Goal: Task Accomplishment & Management: Manage account settings

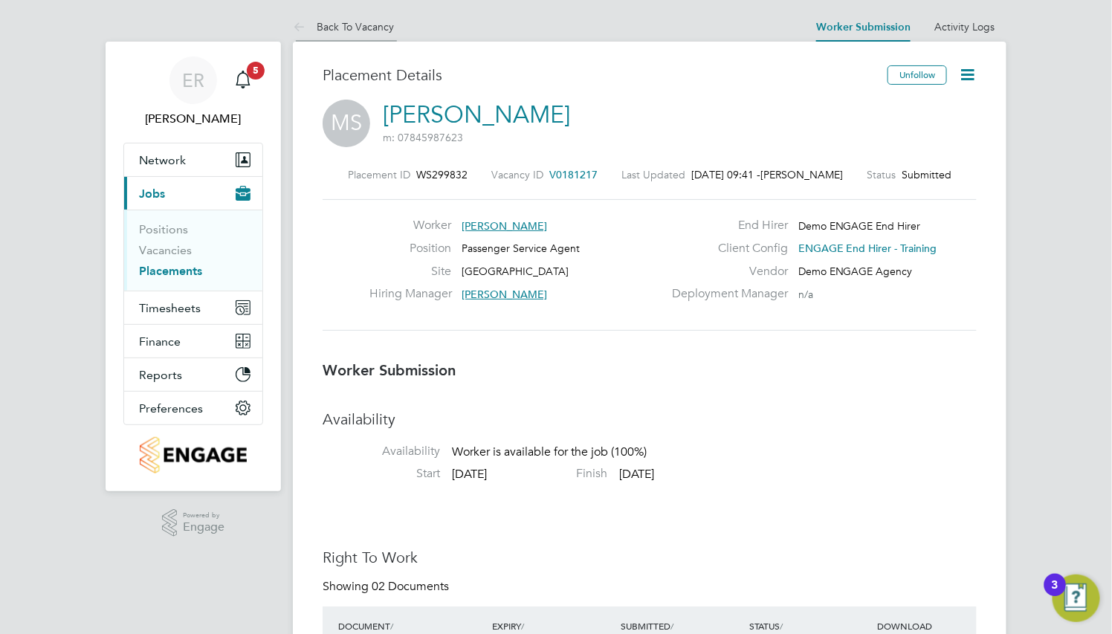
click at [331, 16] on li "Back To Vacancy" at bounding box center [343, 27] width 101 height 30
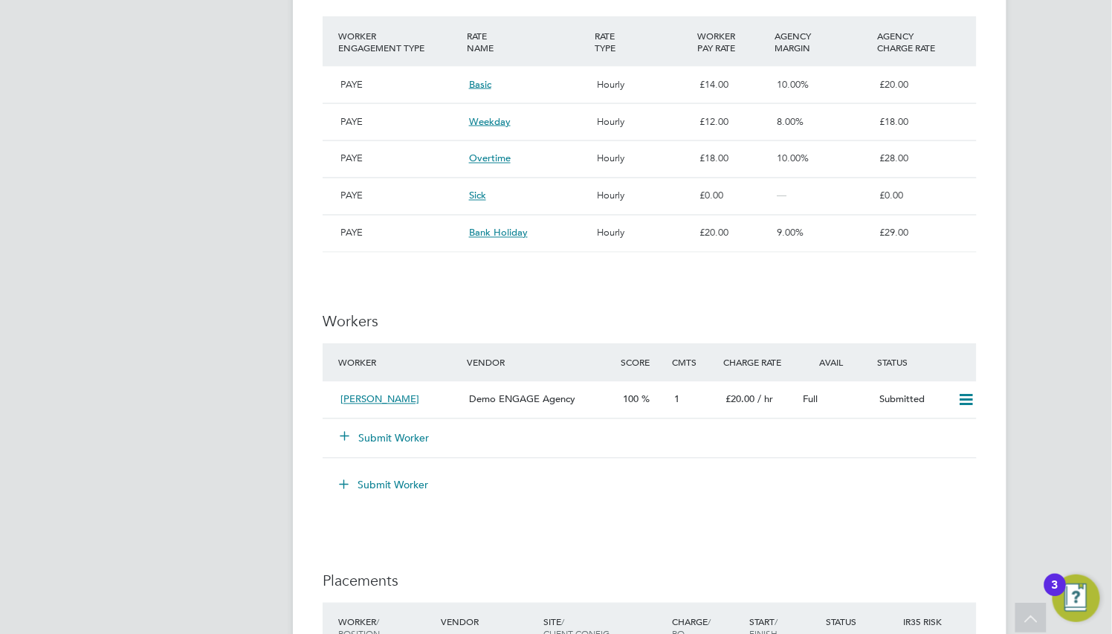
scroll to position [892, 0]
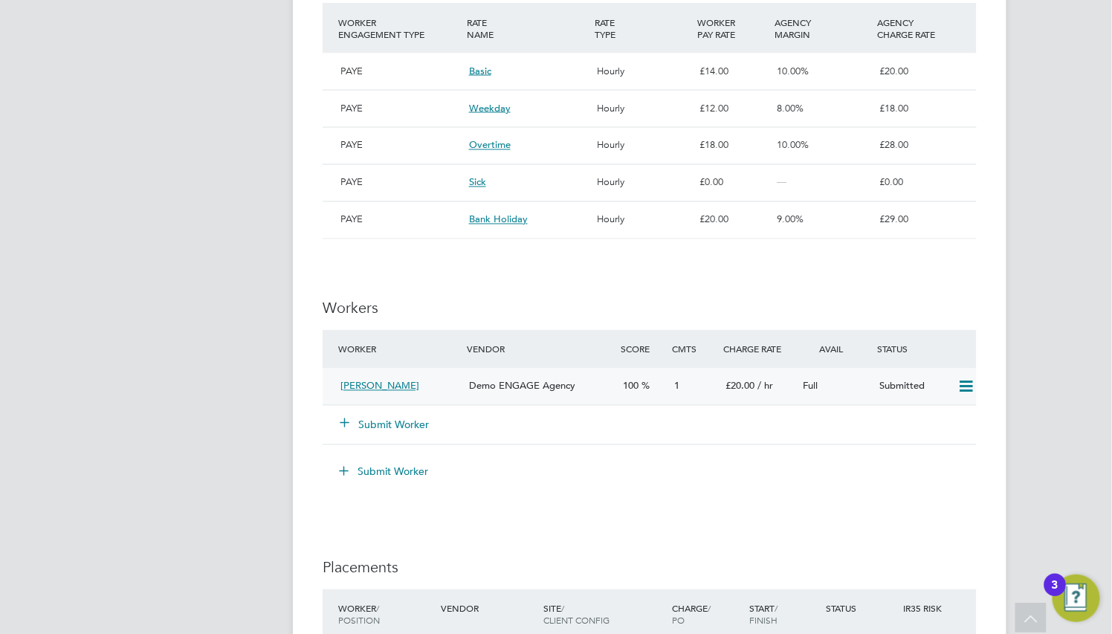
click at [447, 390] on div "Martin Strong" at bounding box center [398, 387] width 129 height 25
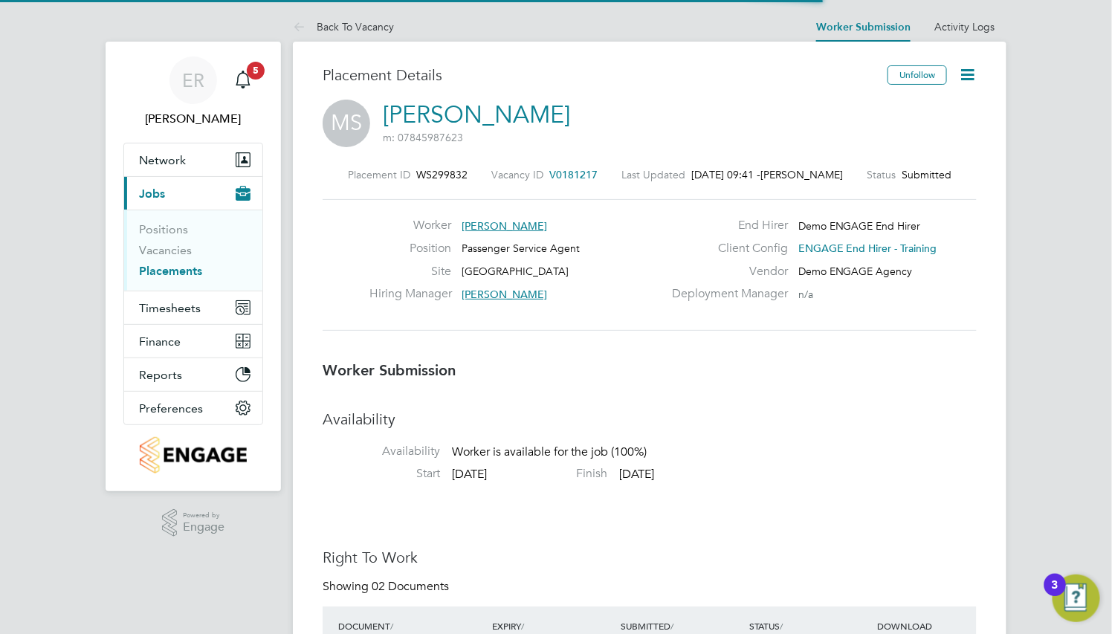
scroll to position [7, 7]
click at [968, 77] on icon at bounding box center [967, 74] width 19 height 19
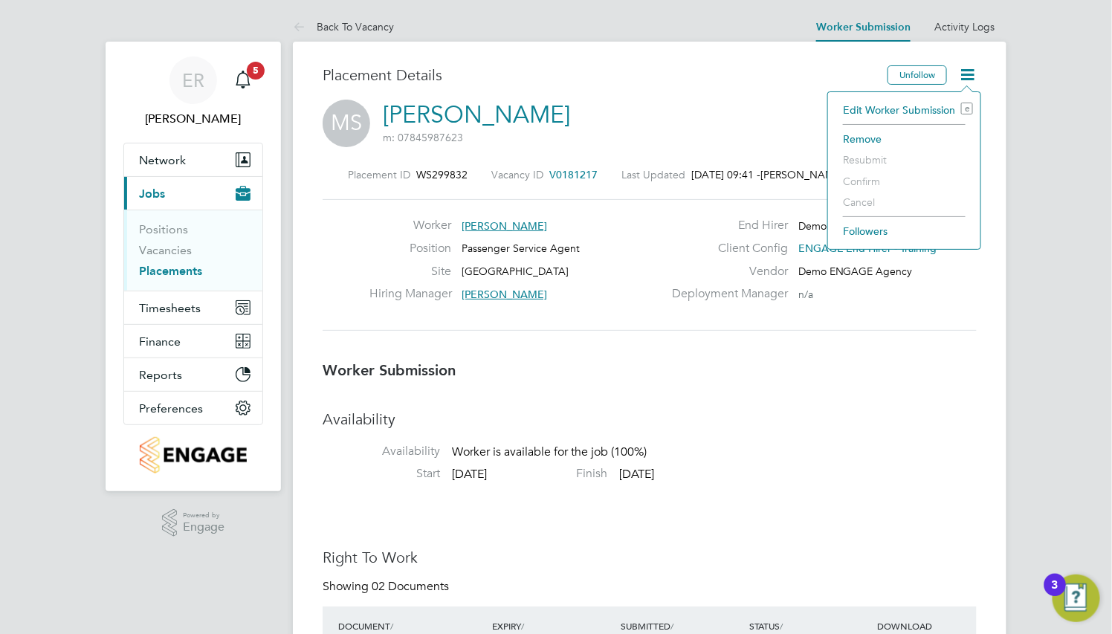
click at [939, 106] on li "Edit Worker Submission e" at bounding box center [903, 110] width 137 height 21
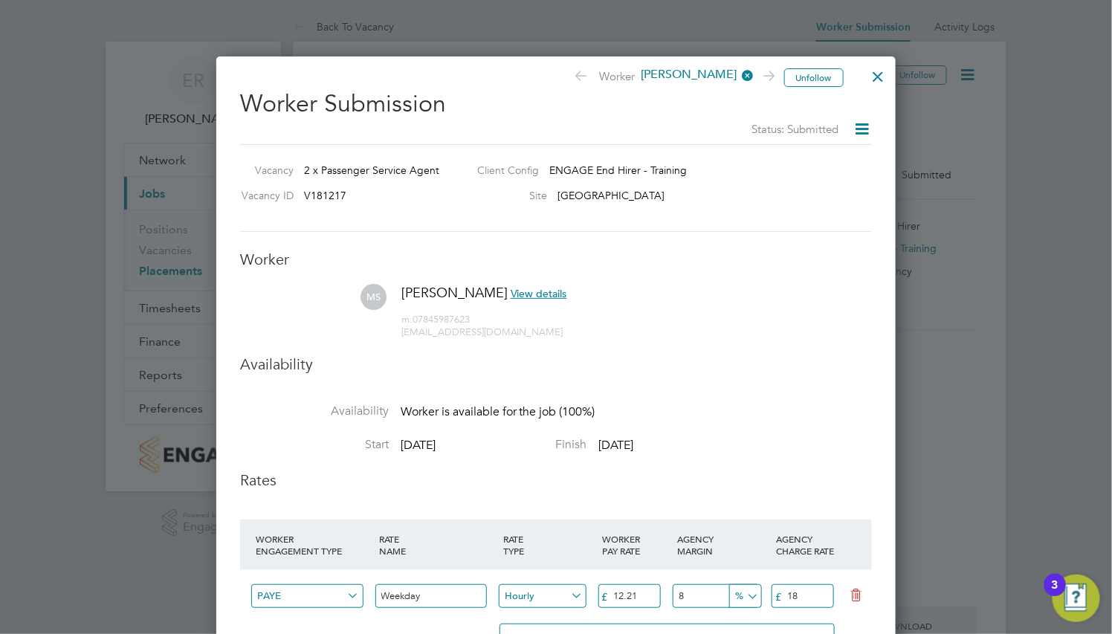
click at [876, 77] on div at bounding box center [878, 72] width 27 height 27
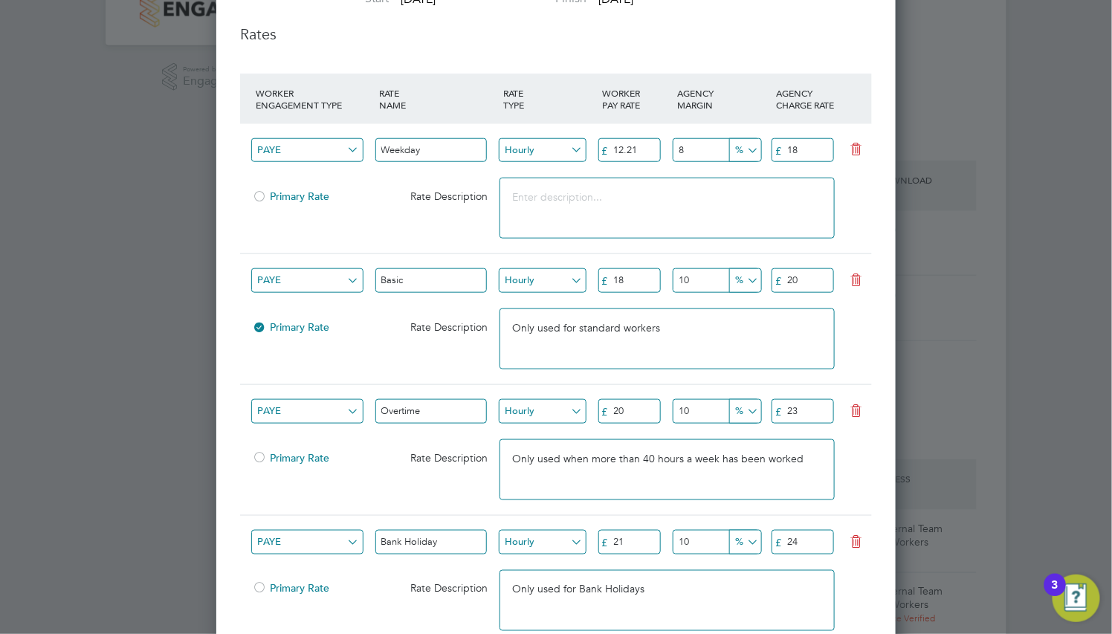
click at [647, 537] on input "21" at bounding box center [629, 542] width 62 height 25
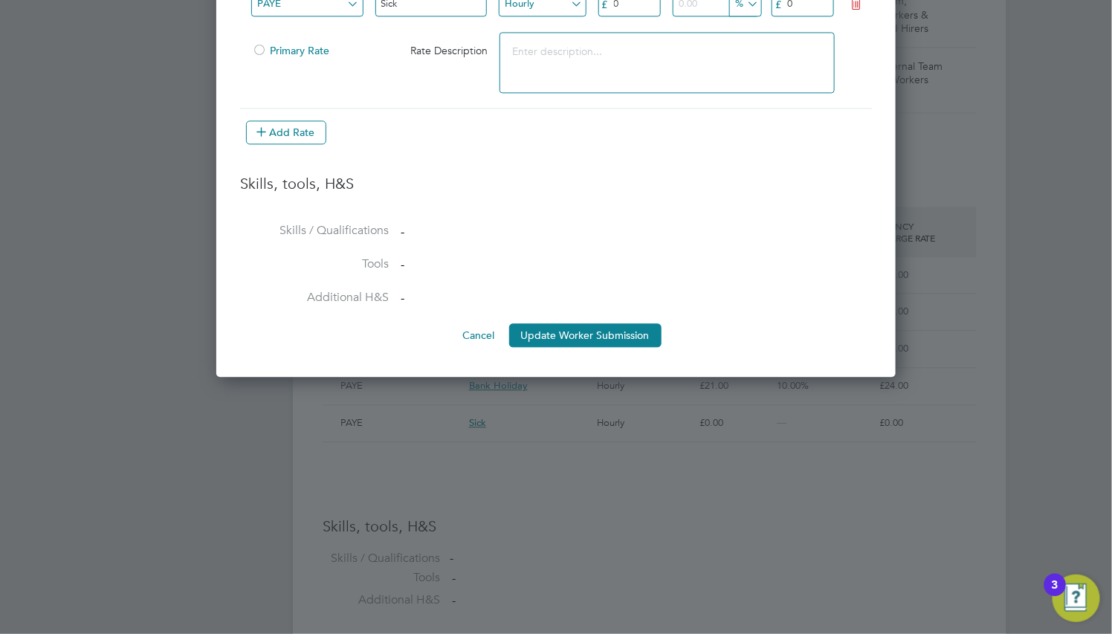
type input "20"
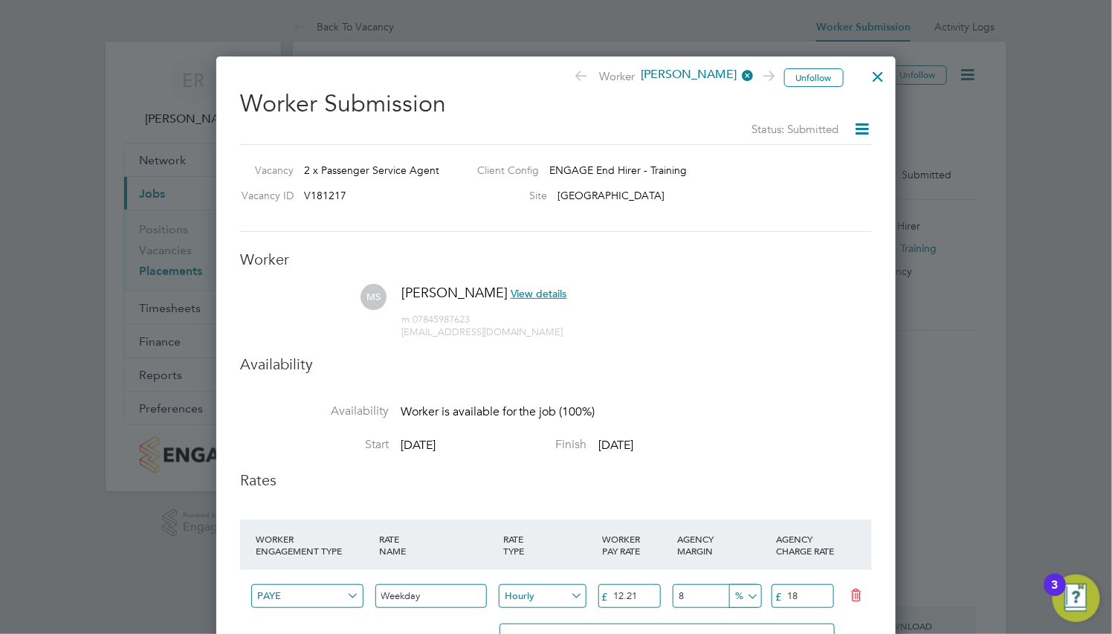
click at [871, 78] on div at bounding box center [878, 72] width 27 height 27
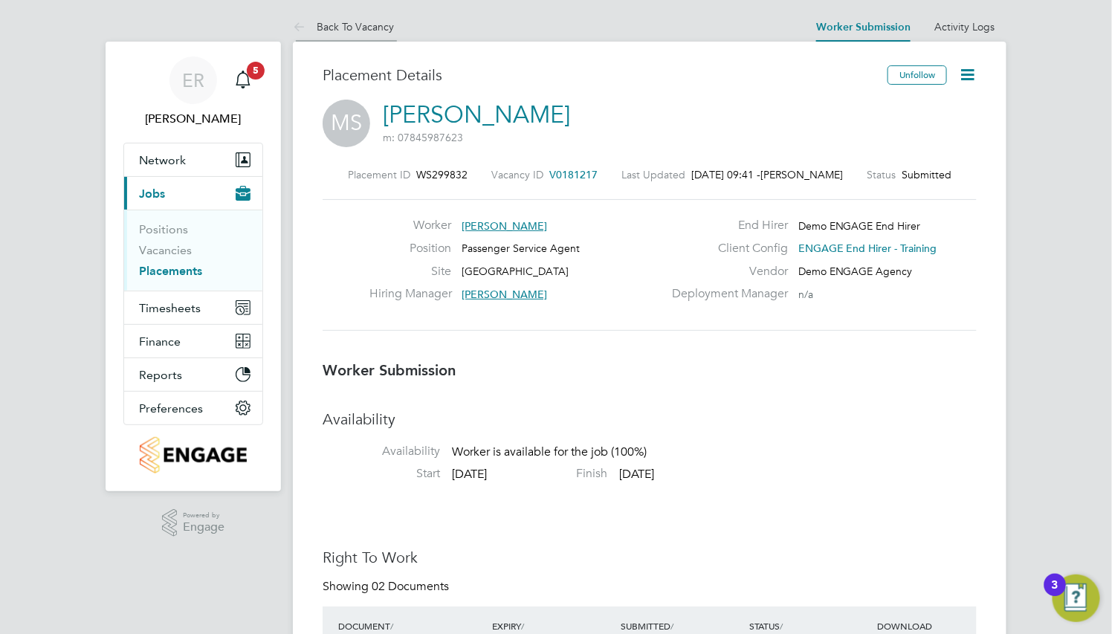
click at [340, 28] on link "Back To Vacancy" at bounding box center [343, 26] width 101 height 13
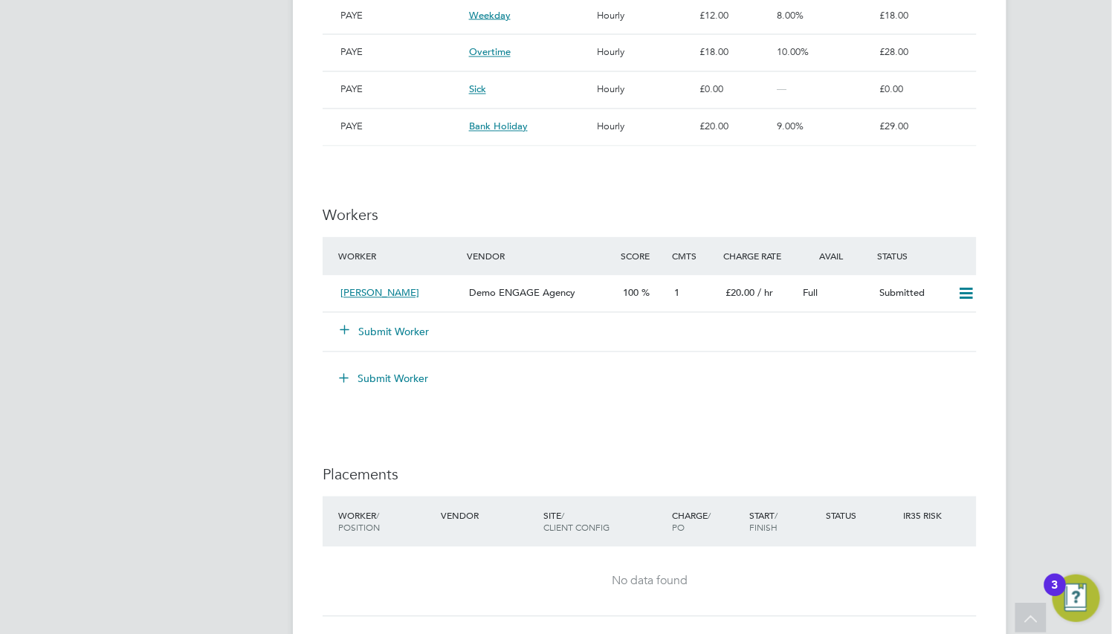
scroll to position [1115, 0]
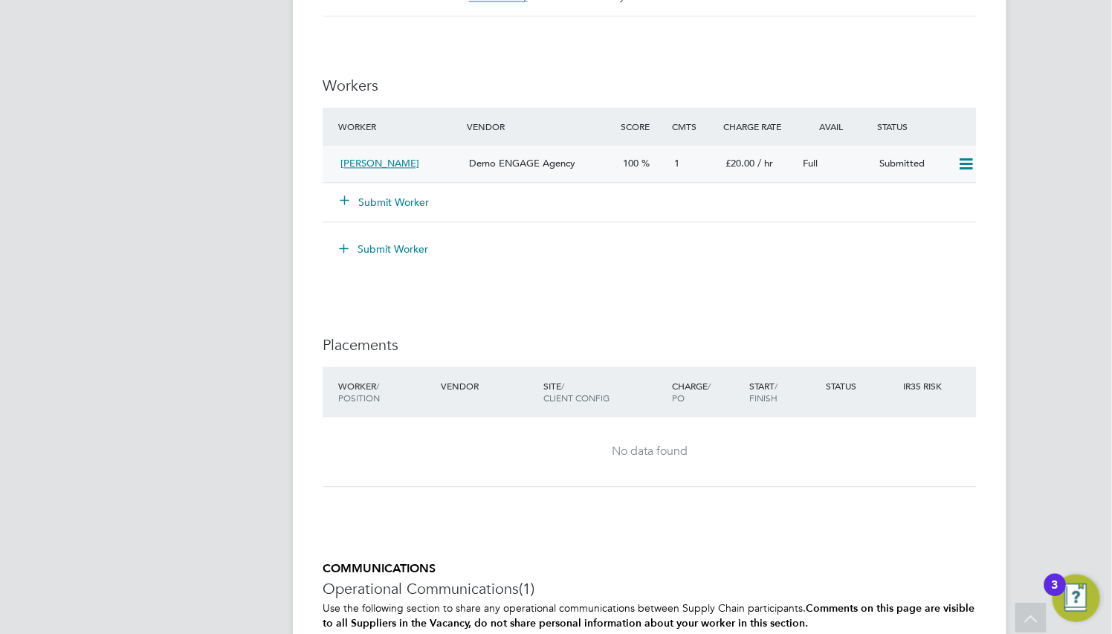
click at [444, 166] on div "Martin Strong" at bounding box center [398, 164] width 129 height 25
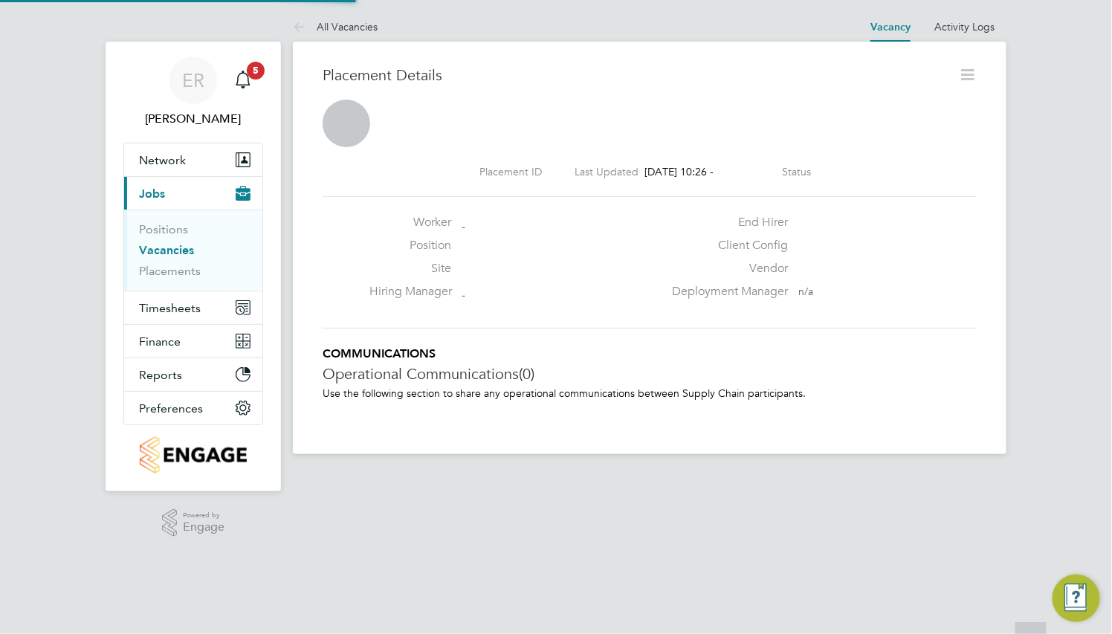
scroll to position [7, 7]
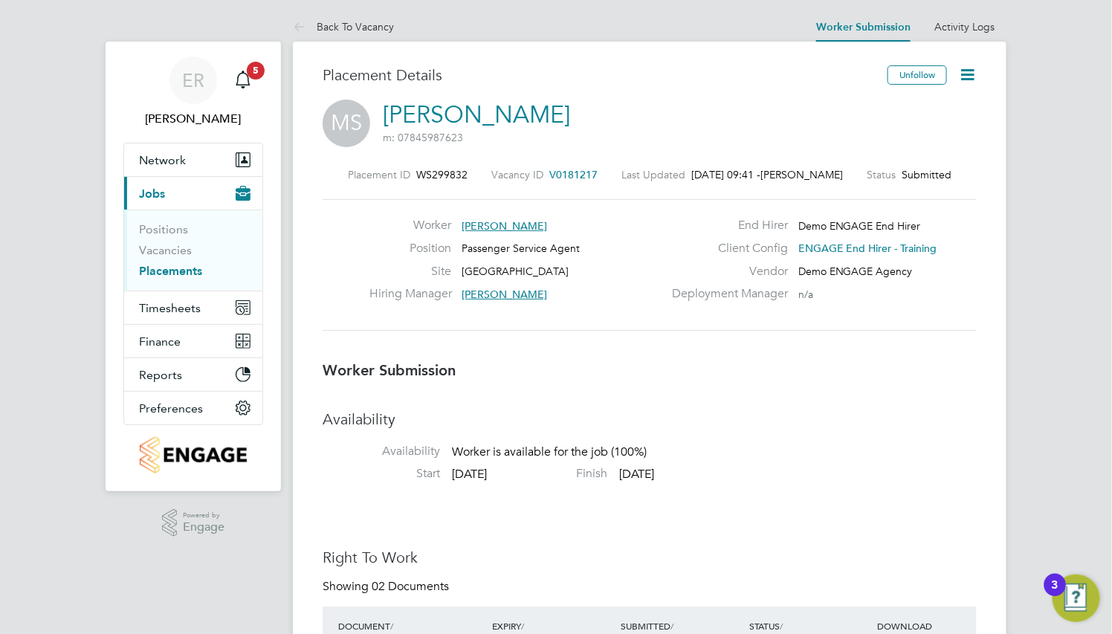
click at [970, 72] on icon at bounding box center [967, 74] width 19 height 19
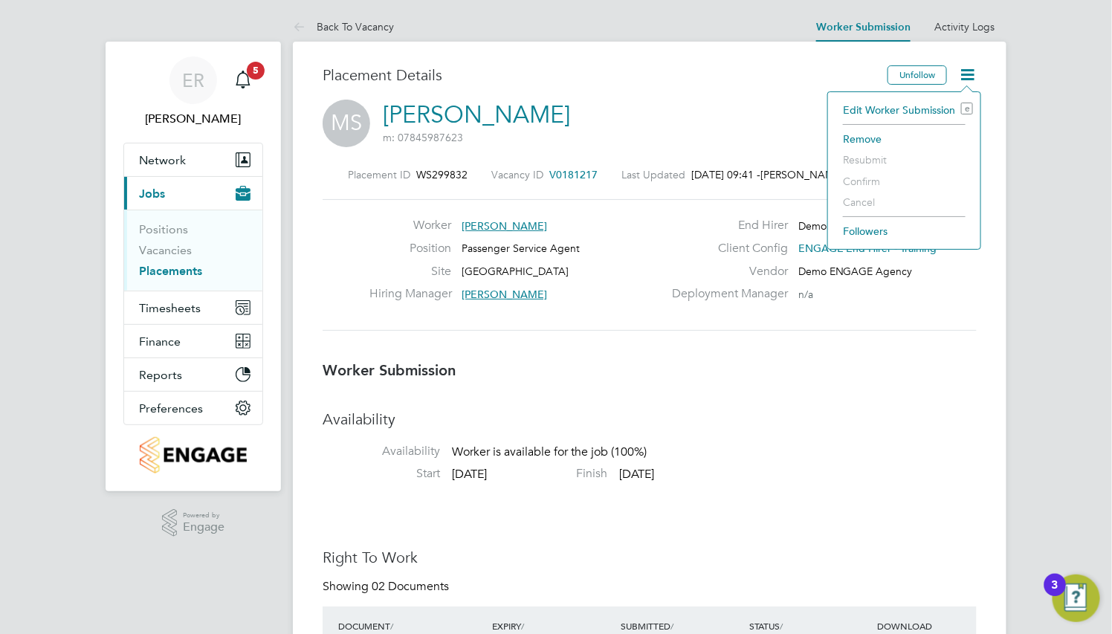
click at [929, 110] on li "Edit Worker Submission e" at bounding box center [903, 110] width 137 height 21
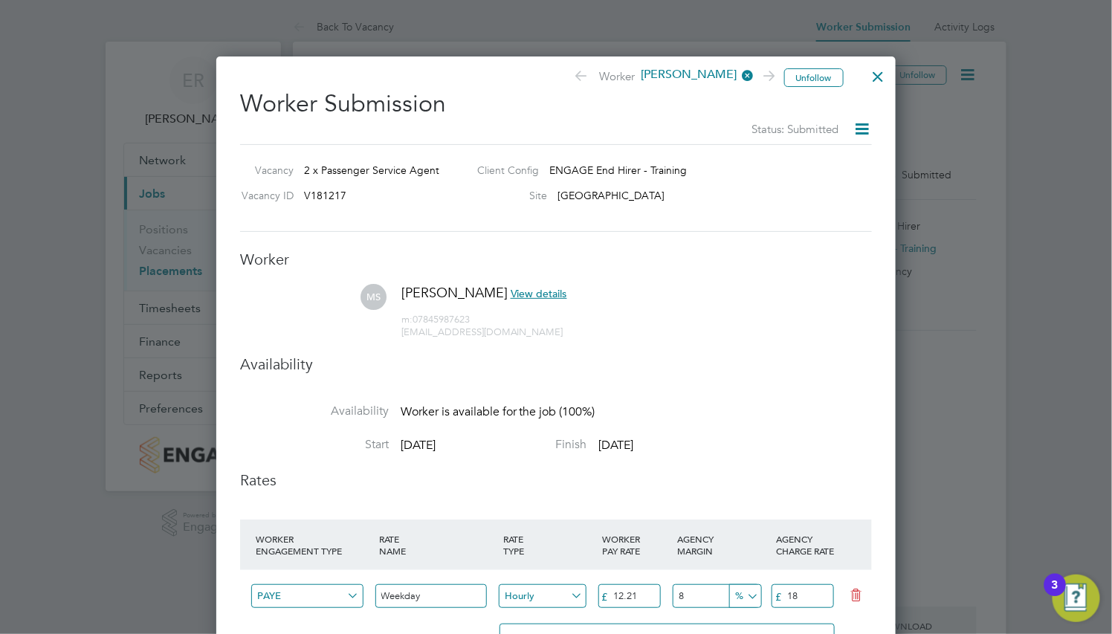
click at [881, 77] on div at bounding box center [878, 72] width 27 height 27
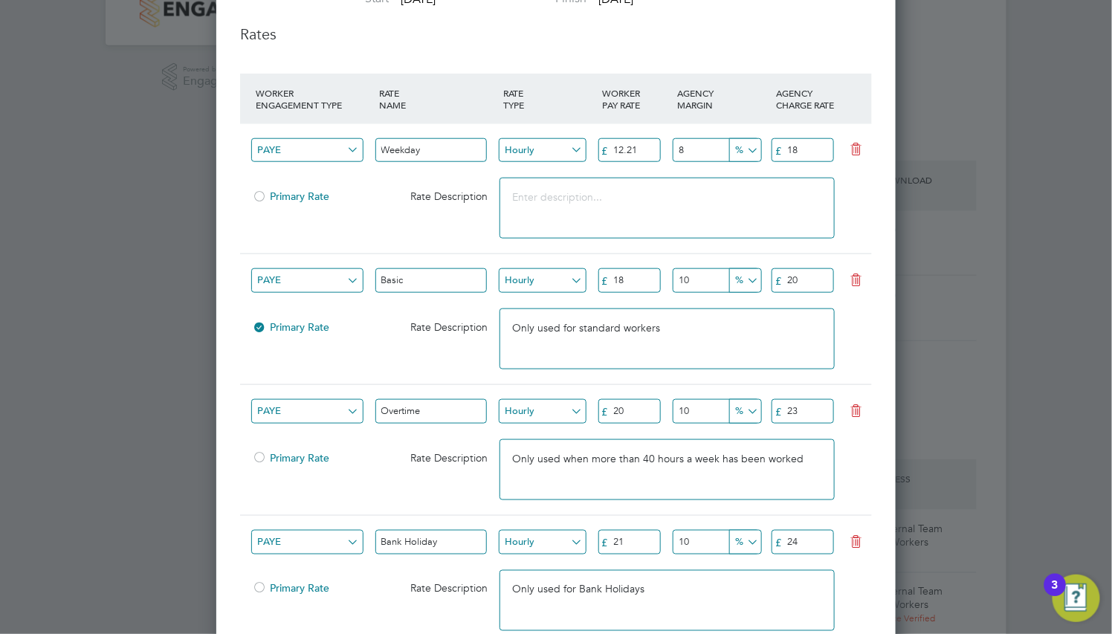
click at [648, 409] on input "20" at bounding box center [629, 411] width 62 height 25
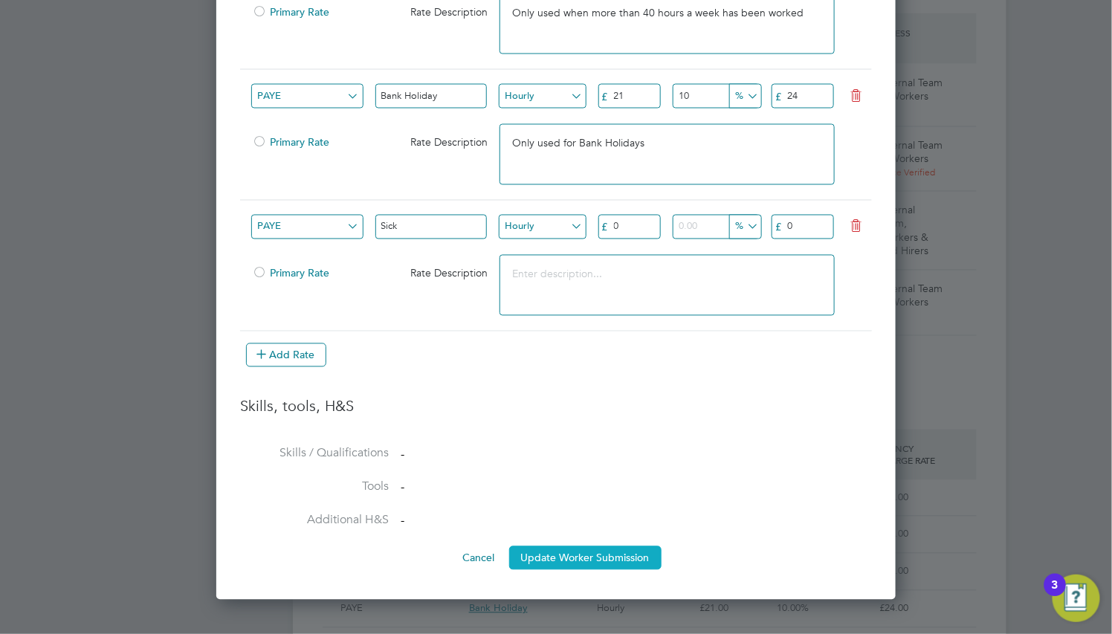
type input "21"
click at [592, 558] on button "Update Worker Submission" at bounding box center [585, 558] width 152 height 24
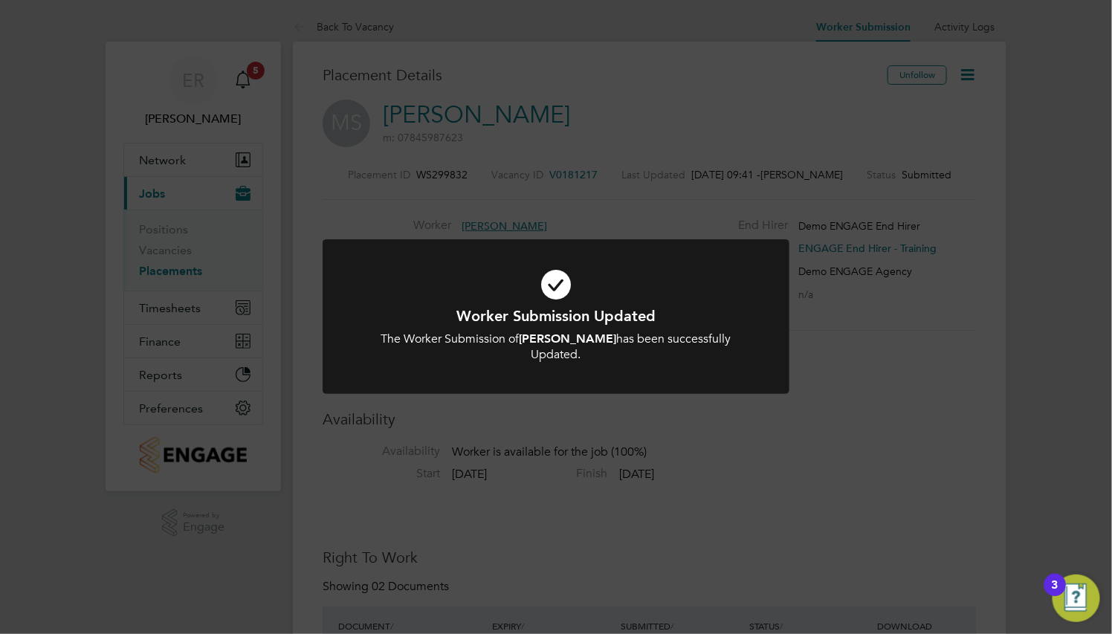
click at [592, 558] on div "Worker Submission Updated The Worker Submission of Martin Strong has been succe…" at bounding box center [556, 317] width 1112 height 634
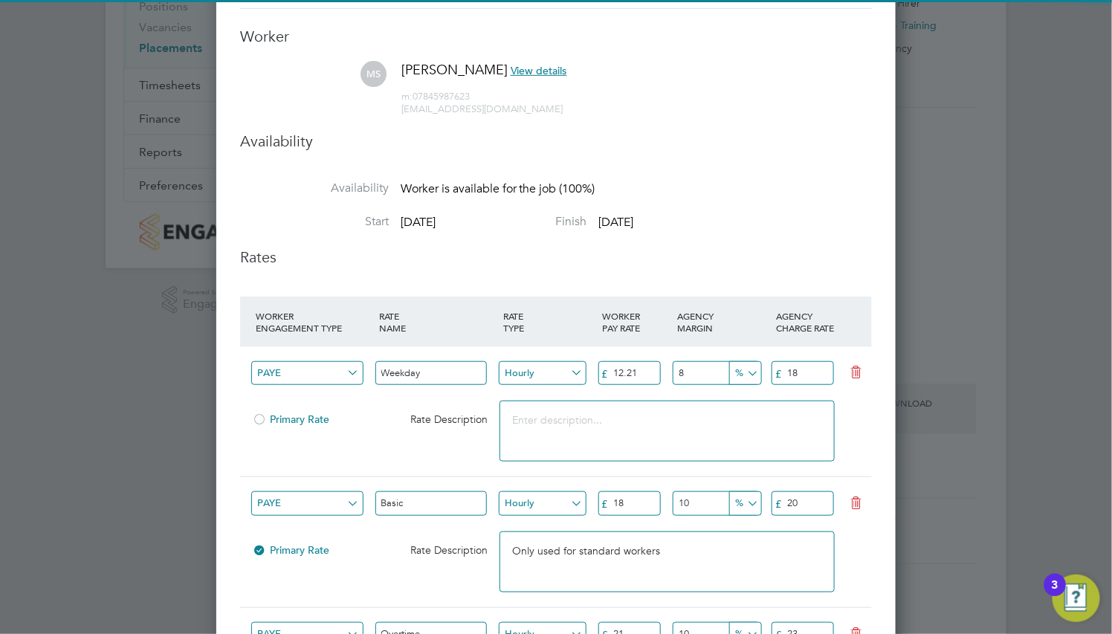
scroll to position [446, 0]
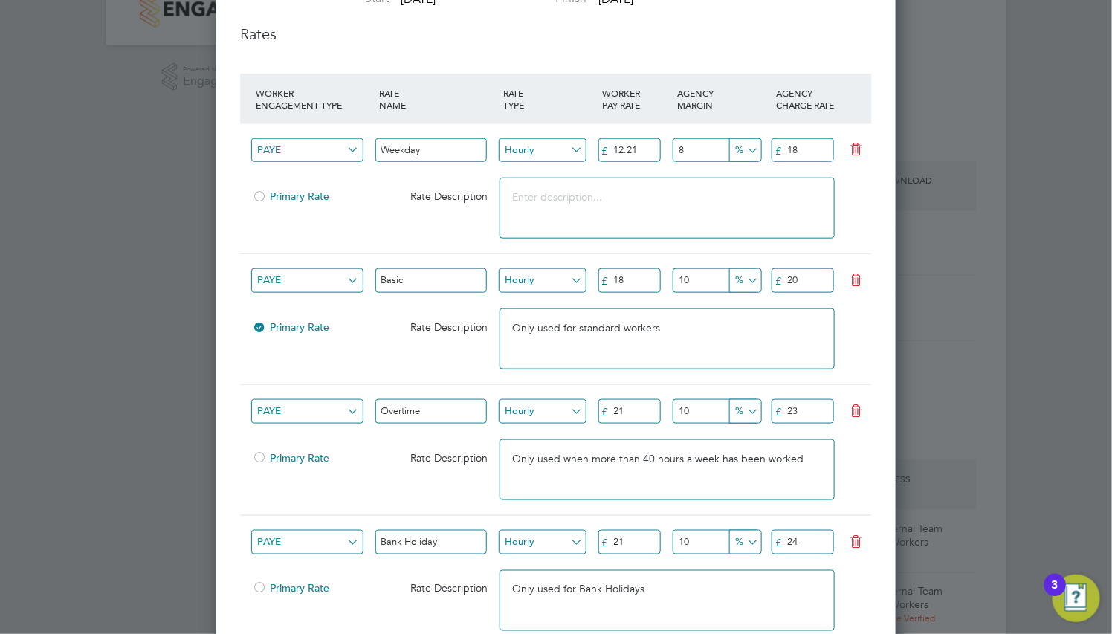
drag, startPoint x: 597, startPoint y: 417, endPoint x: 588, endPoint y: 418, distance: 9.0
click at [588, 418] on div "PAYE Overtime Hourly £ 21 10 % £ 23" at bounding box center [556, 411] width 632 height 55
type input "20"
click at [633, 545] on input "21" at bounding box center [629, 542] width 62 height 25
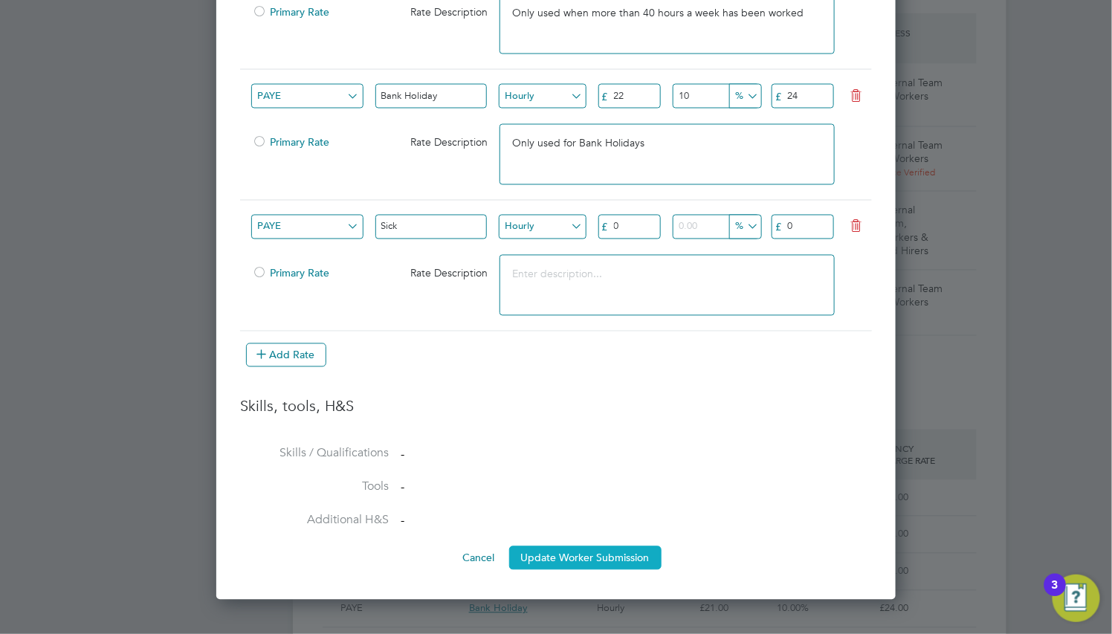
type input "22"
click at [609, 570] on button "Update Worker Submission" at bounding box center [585, 558] width 152 height 24
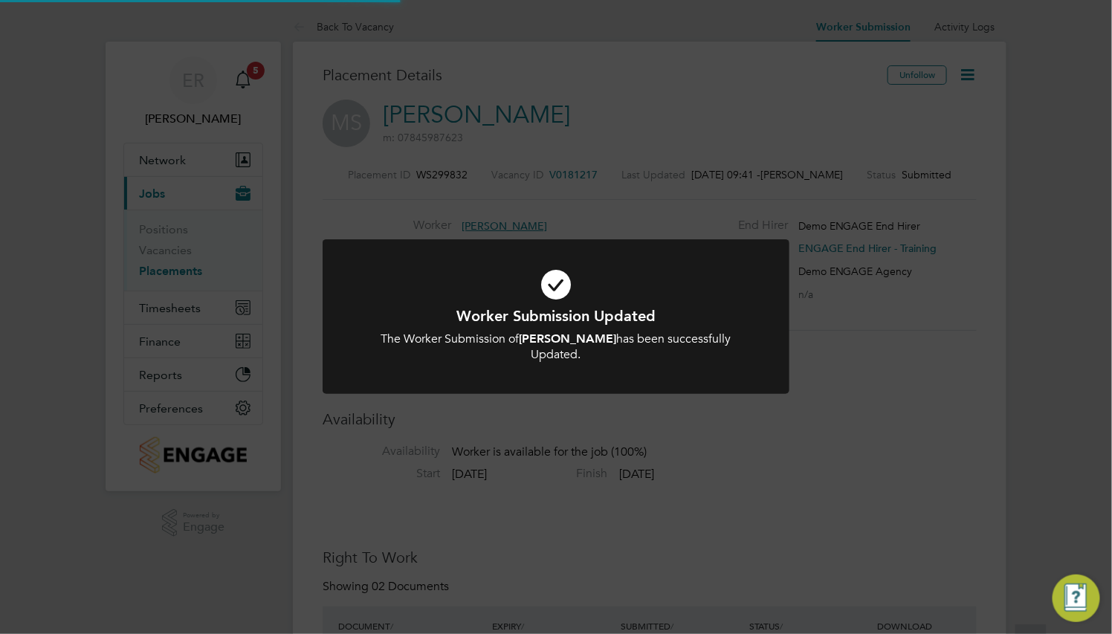
click at [671, 378] on div at bounding box center [556, 316] width 467 height 155
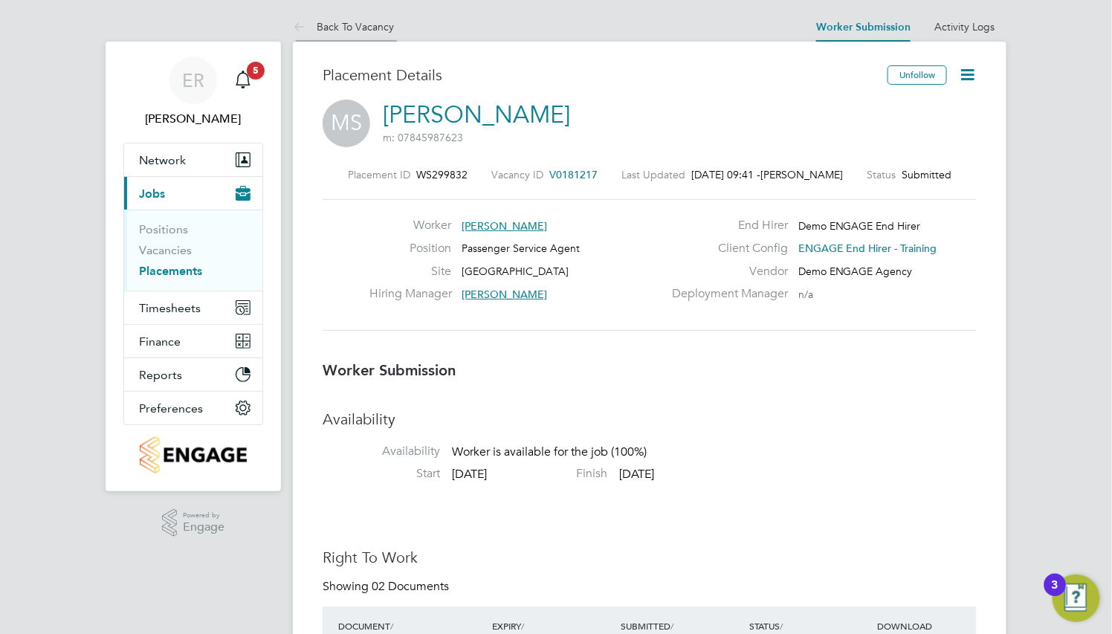
click at [357, 27] on link "Back To Vacancy" at bounding box center [343, 26] width 101 height 13
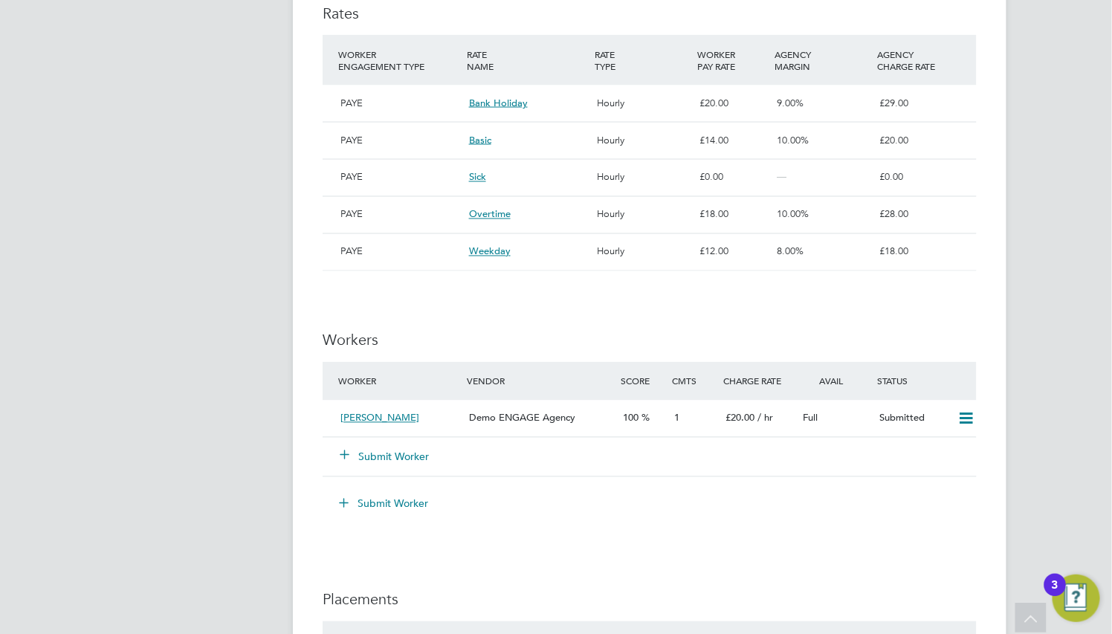
scroll to position [892, 0]
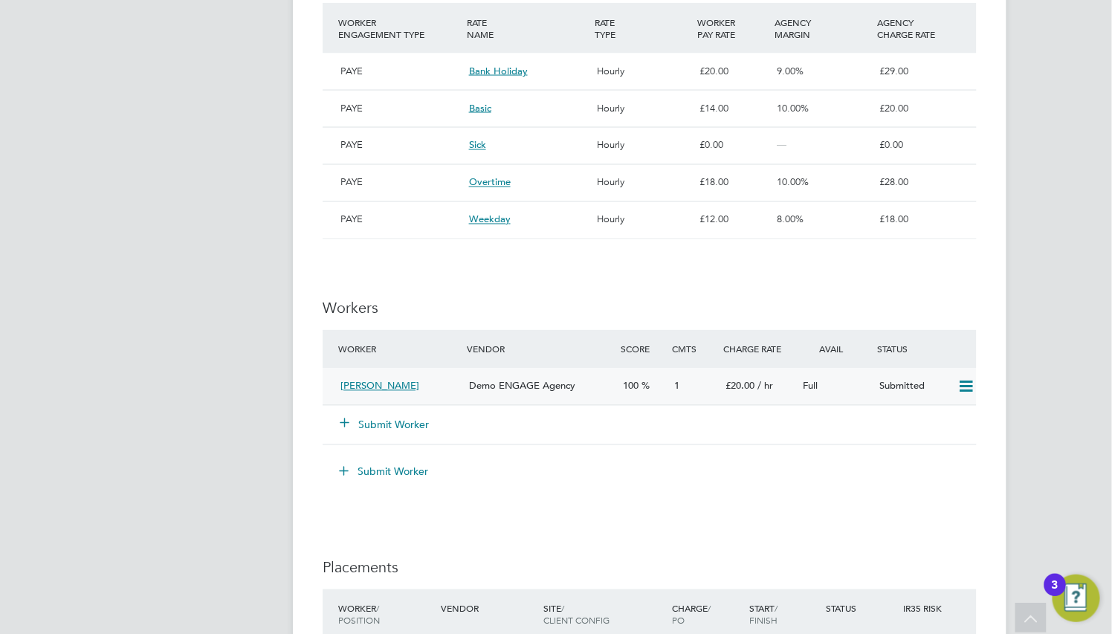
click at [509, 390] on span "Demo ENGAGE Agency" at bounding box center [522, 386] width 106 height 13
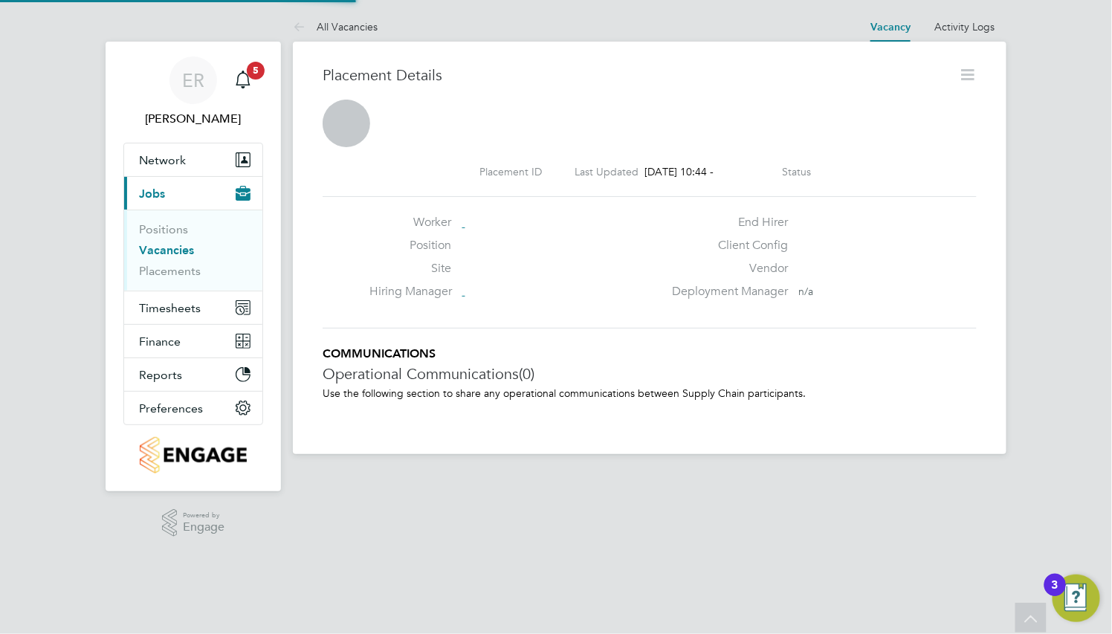
scroll to position [7, 7]
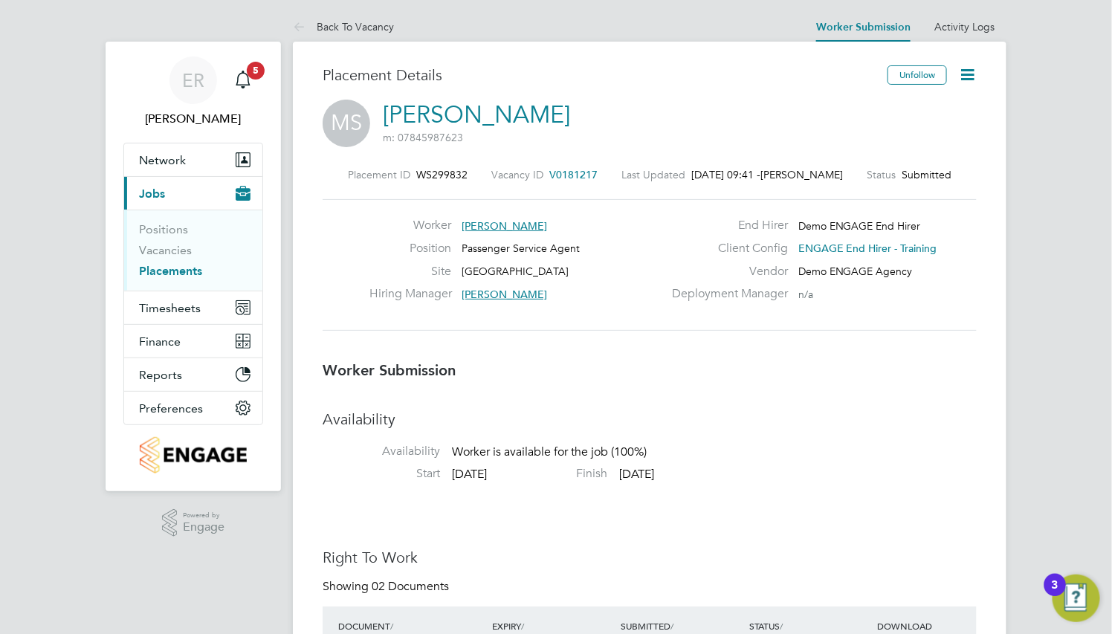
click at [965, 76] on icon at bounding box center [967, 74] width 19 height 19
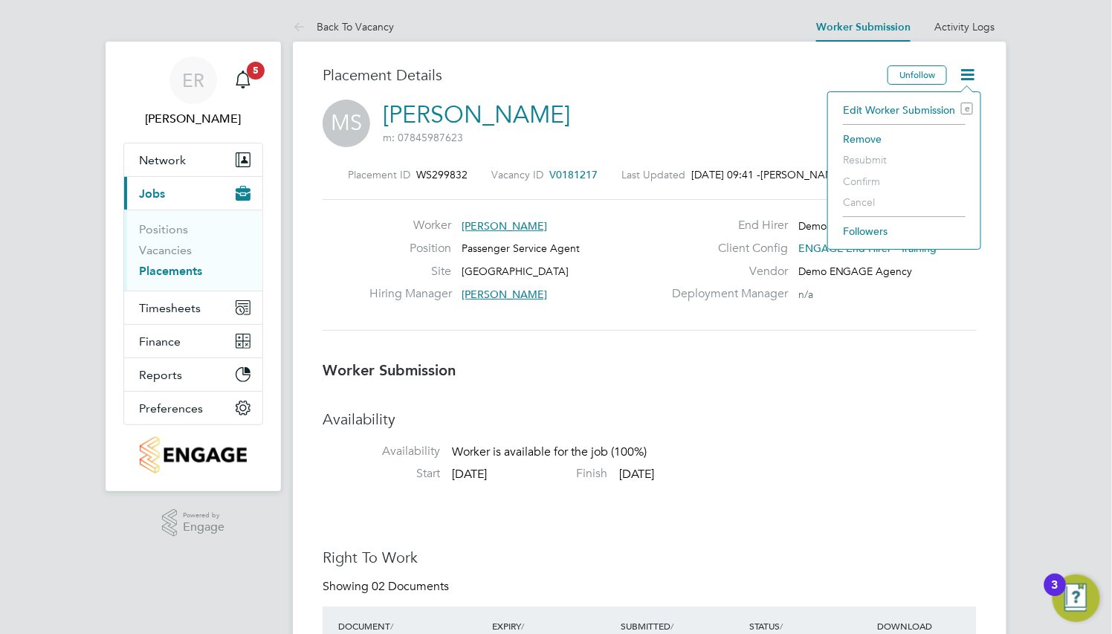
click at [939, 109] on li "Edit Worker Submission e" at bounding box center [903, 110] width 137 height 21
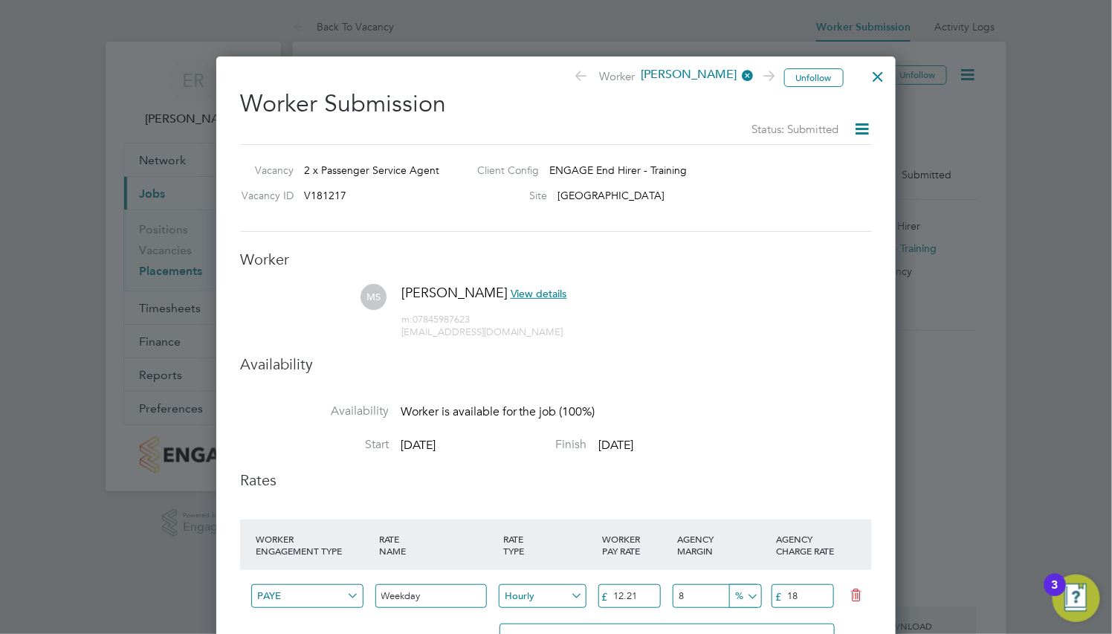
click at [881, 76] on div at bounding box center [878, 72] width 27 height 27
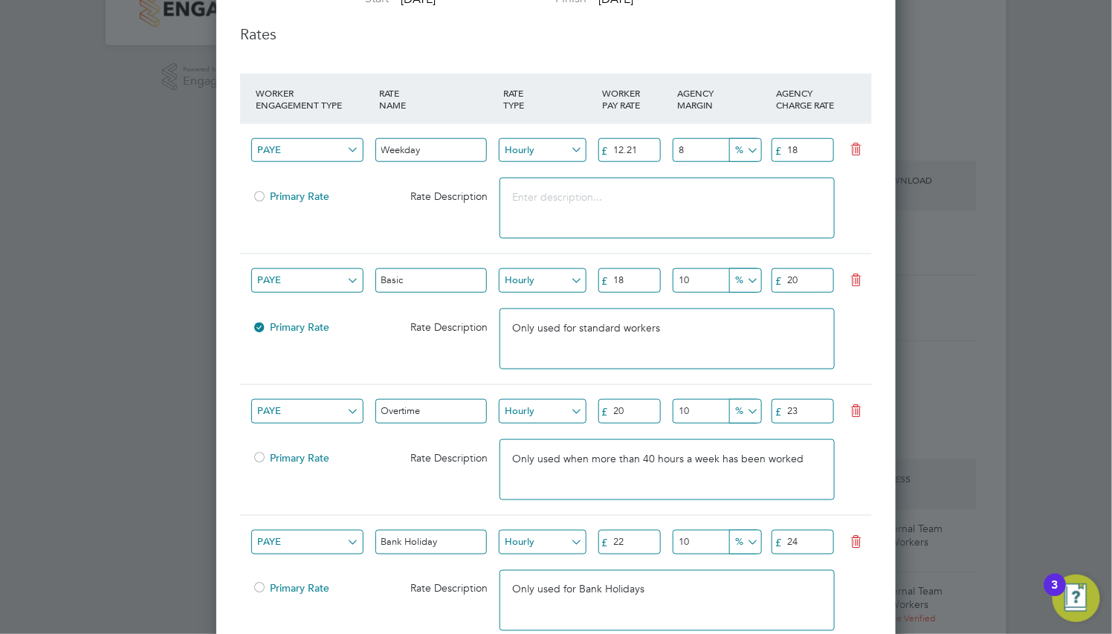
click at [642, 409] on input "20" at bounding box center [629, 411] width 62 height 25
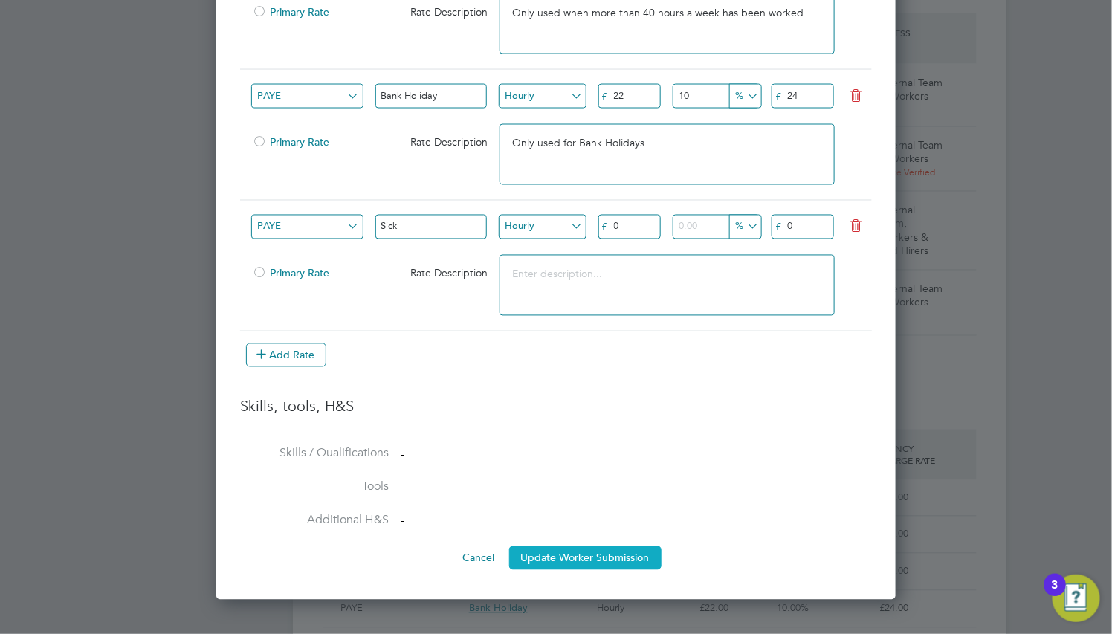
type input "21"
click at [595, 557] on button "Update Worker Submission" at bounding box center [585, 558] width 152 height 24
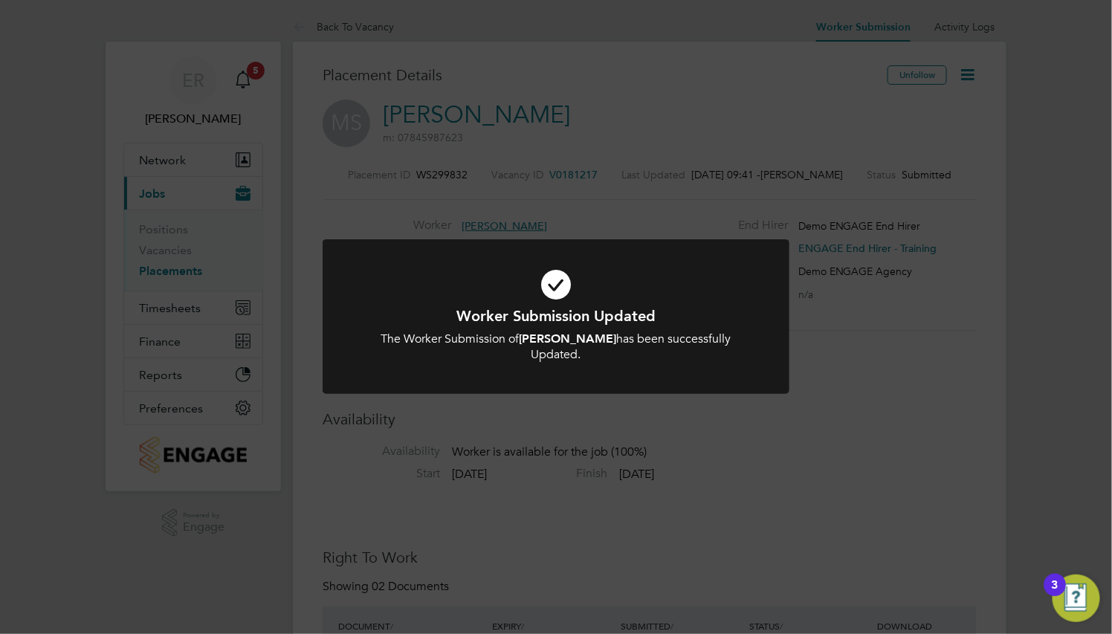
click at [595, 557] on div "Worker Submission Updated The Worker Submission of Martin Strong has been succe…" at bounding box center [556, 317] width 1112 height 634
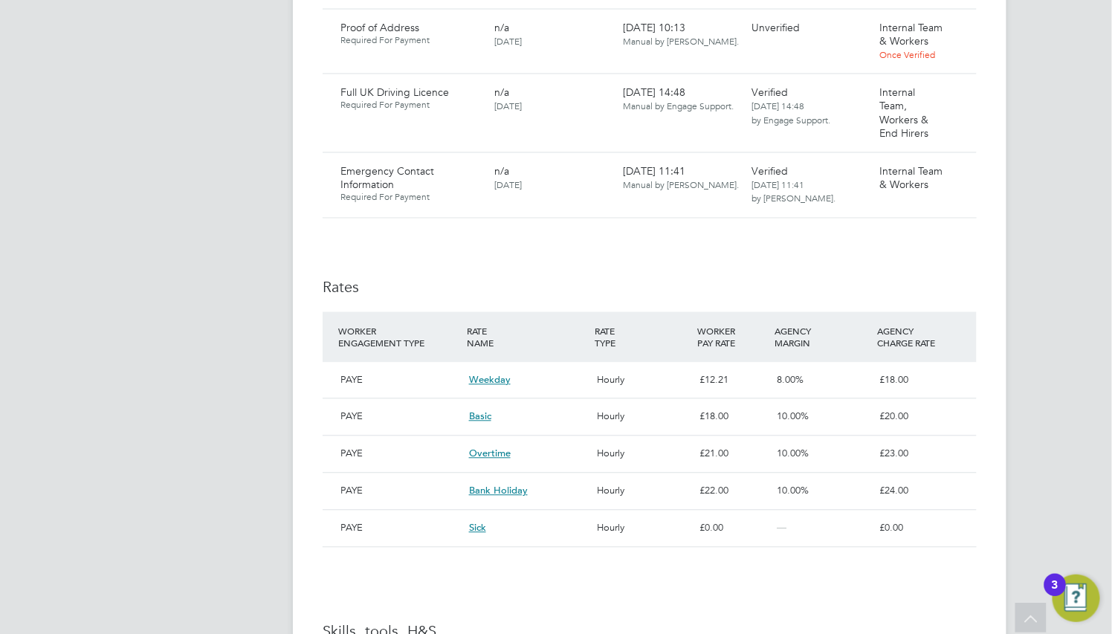
scroll to position [1115, 0]
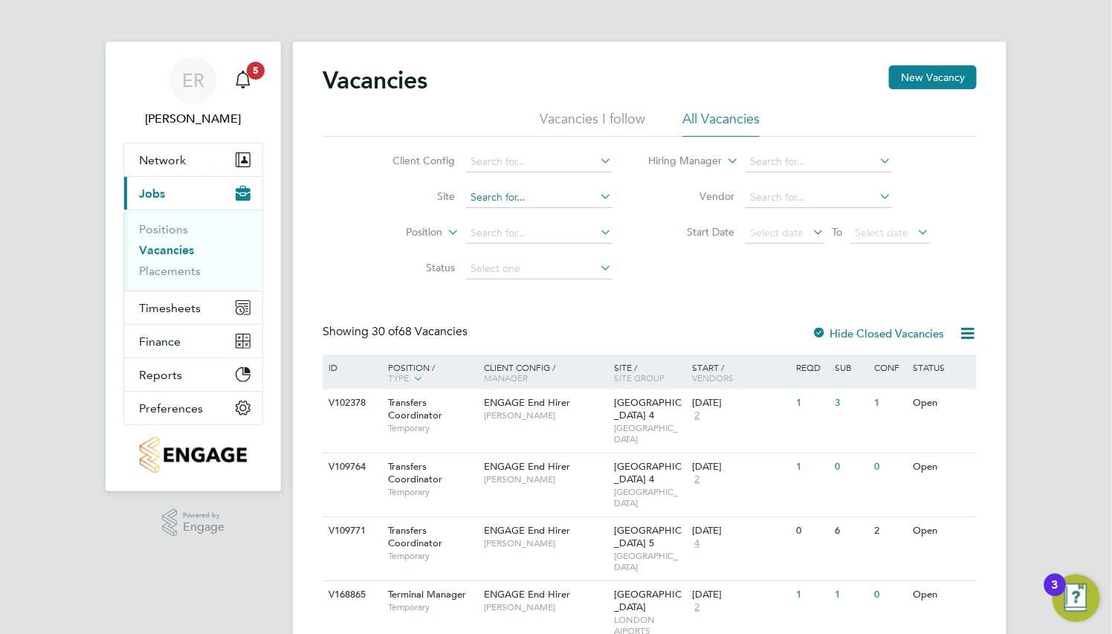
click at [528, 195] on input at bounding box center [539, 197] width 146 height 21
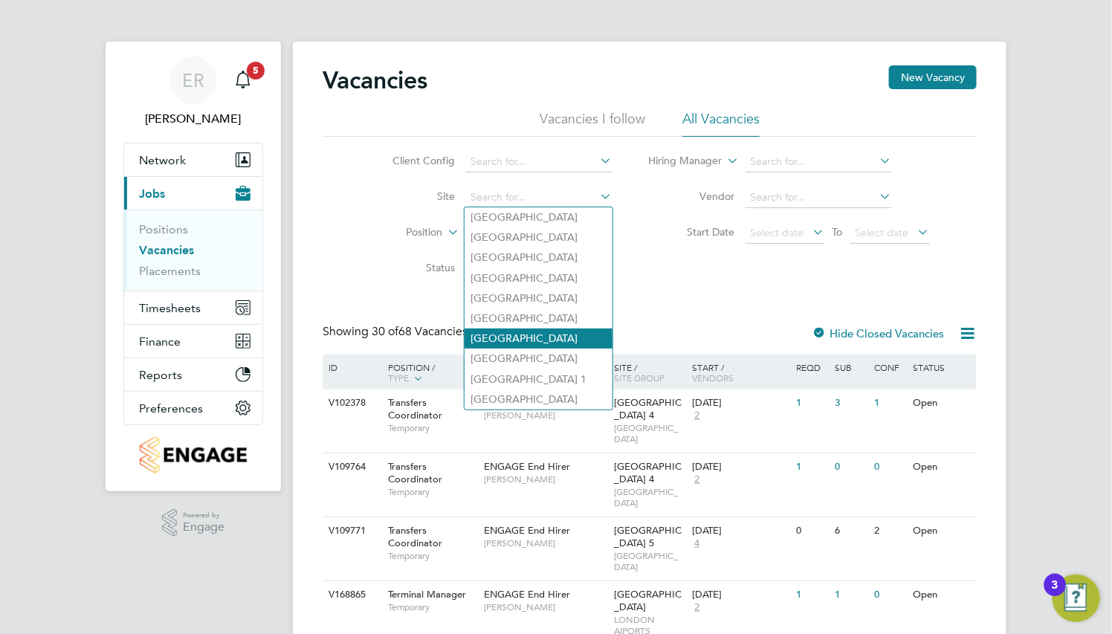
click at [542, 333] on li "[GEOGRAPHIC_DATA]" at bounding box center [538, 338] width 148 height 20
type input "[GEOGRAPHIC_DATA]"
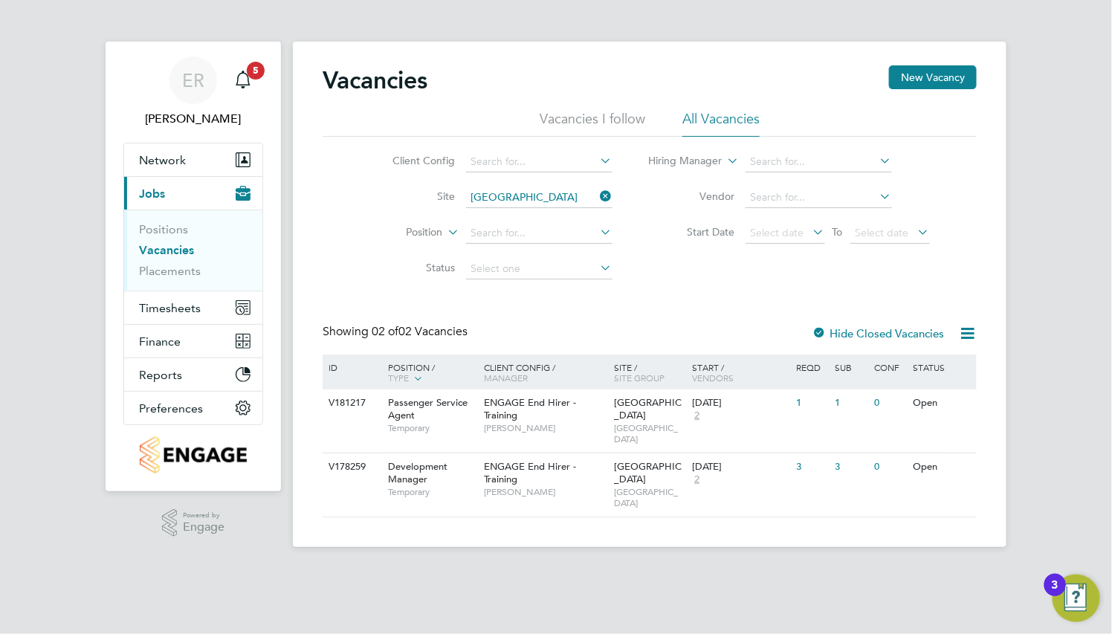
click at [597, 192] on icon at bounding box center [597, 196] width 0 height 21
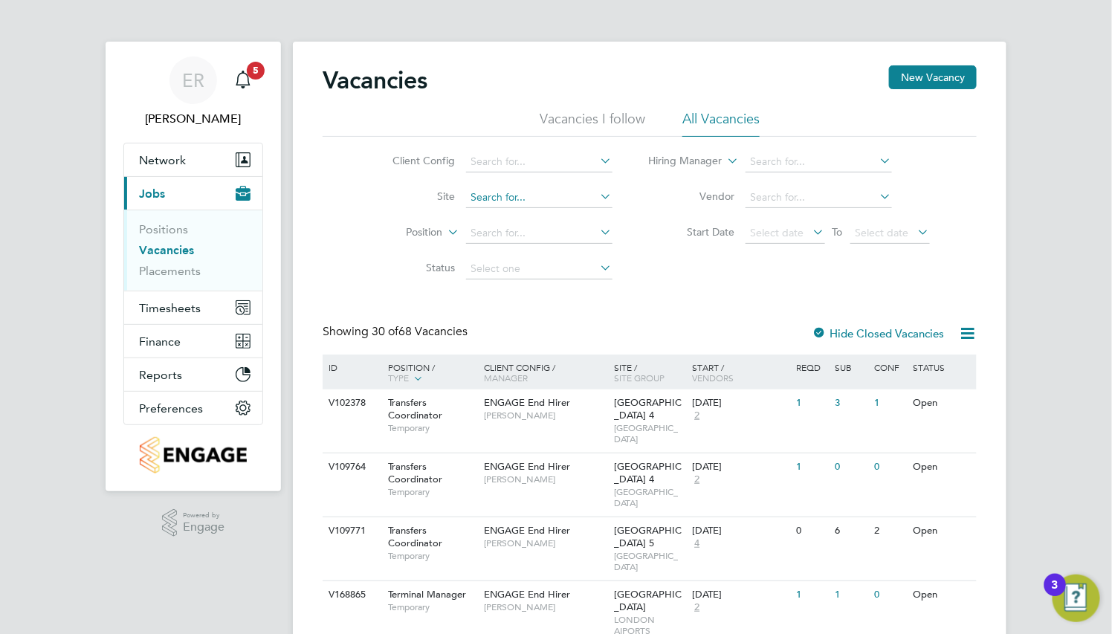
click at [521, 198] on input at bounding box center [539, 197] width 146 height 21
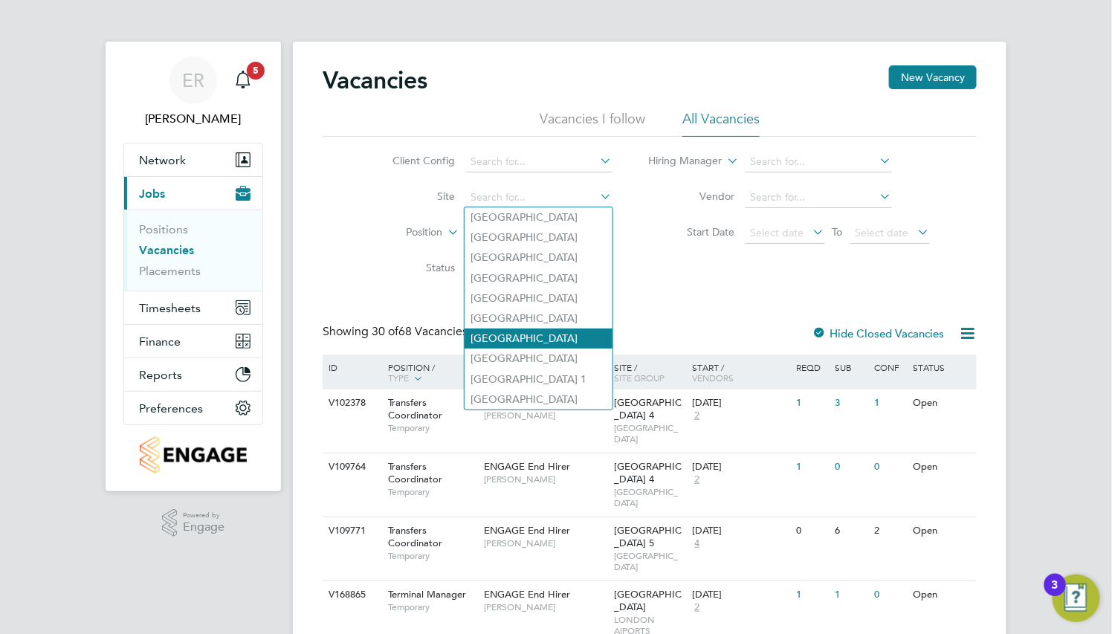
click at [544, 339] on li "[GEOGRAPHIC_DATA]" at bounding box center [538, 338] width 148 height 20
type input "[GEOGRAPHIC_DATA]"
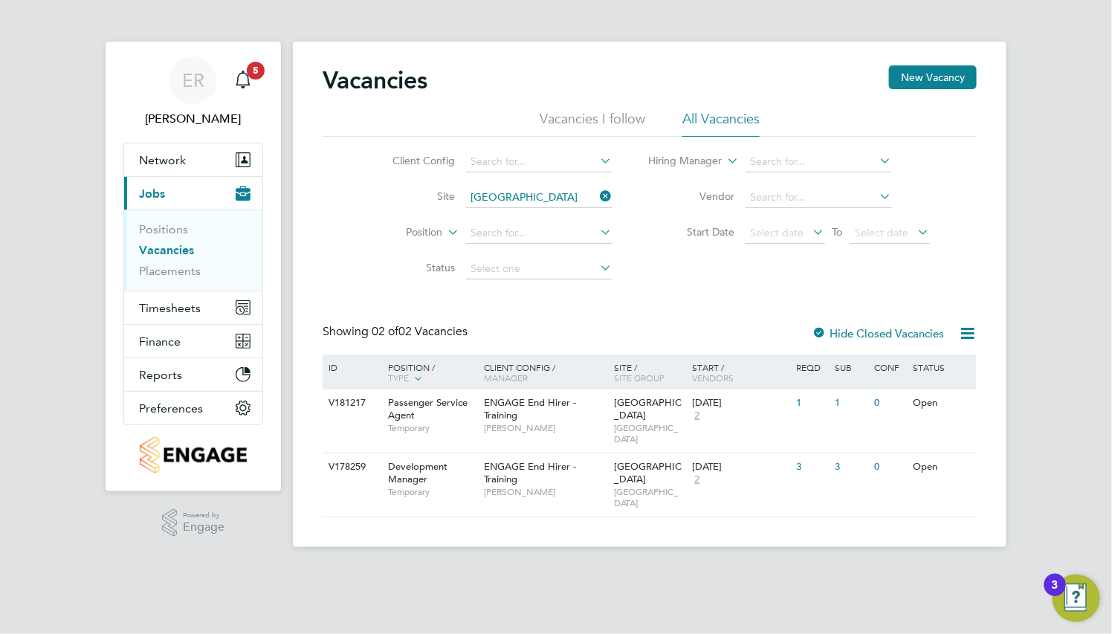
click at [597, 194] on icon at bounding box center [597, 196] width 0 height 21
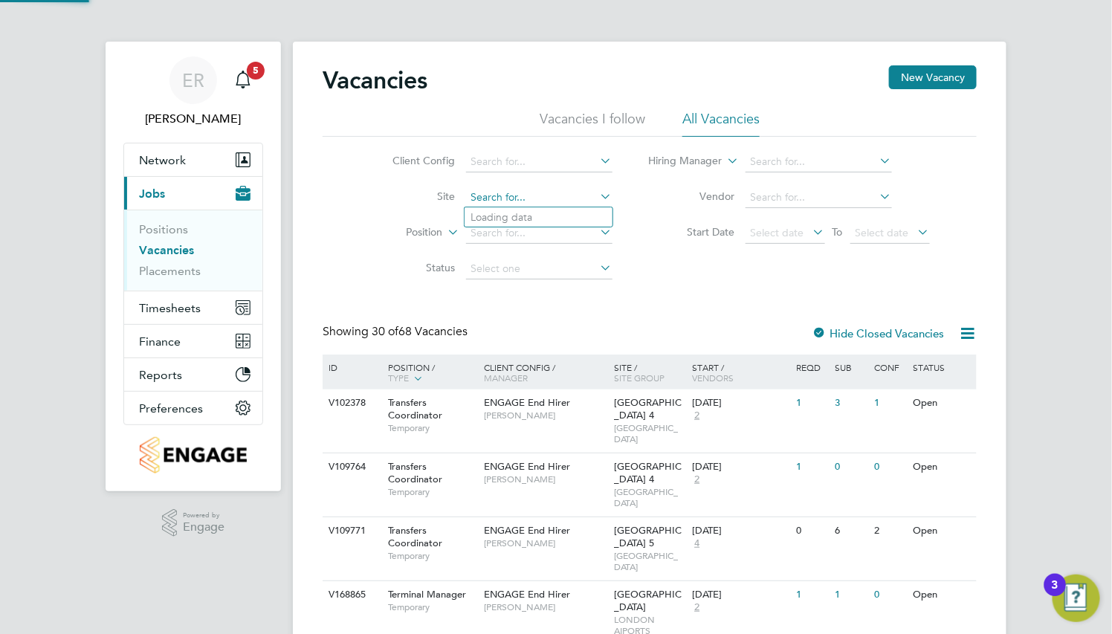
click at [522, 189] on input at bounding box center [539, 197] width 146 height 21
click at [539, 334] on li "[GEOGRAPHIC_DATA]" at bounding box center [538, 338] width 148 height 20
type input "[GEOGRAPHIC_DATA]"
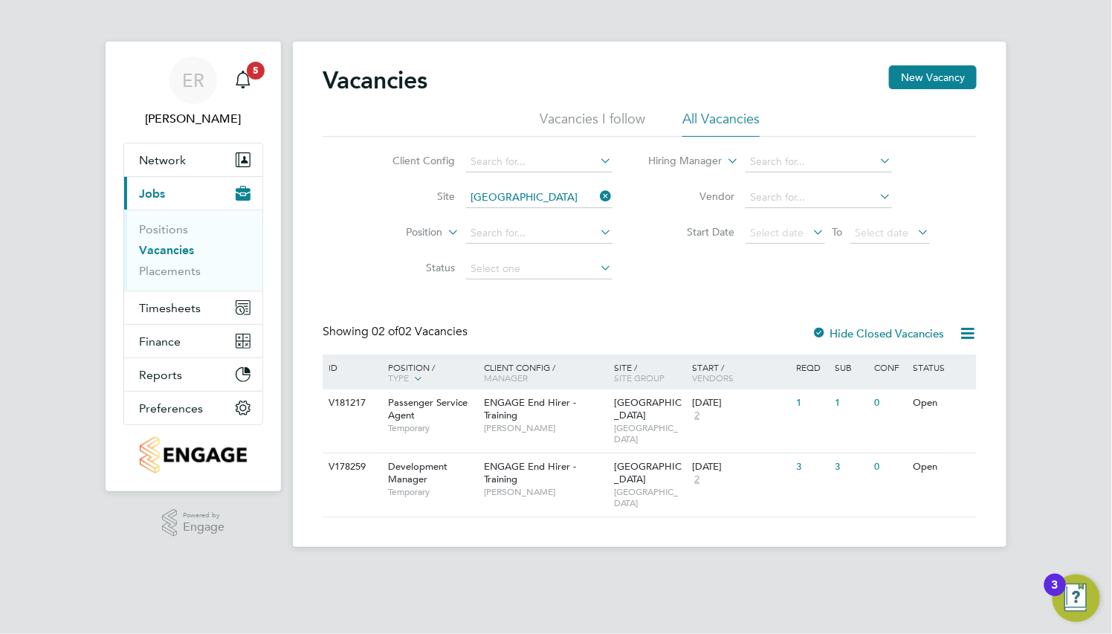
drag, startPoint x: 609, startPoint y: 189, endPoint x: 410, endPoint y: 177, distance: 199.5
click at [597, 189] on icon at bounding box center [597, 196] width 0 height 21
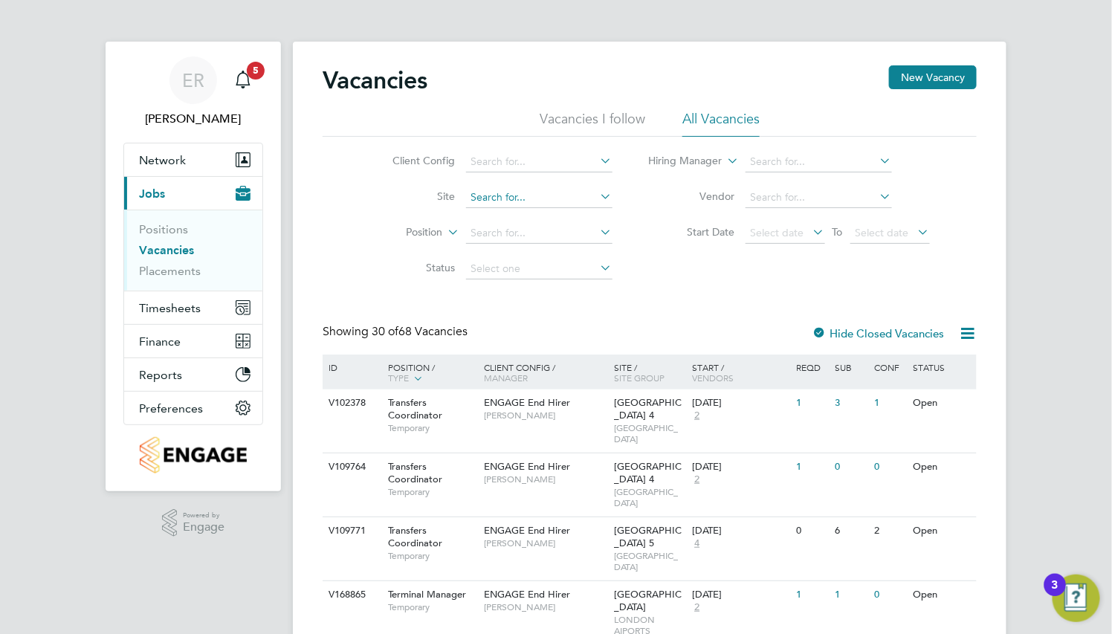
click at [520, 197] on input at bounding box center [539, 197] width 146 height 21
click at [530, 332] on li "[GEOGRAPHIC_DATA]" at bounding box center [538, 338] width 148 height 20
type input "[GEOGRAPHIC_DATA]"
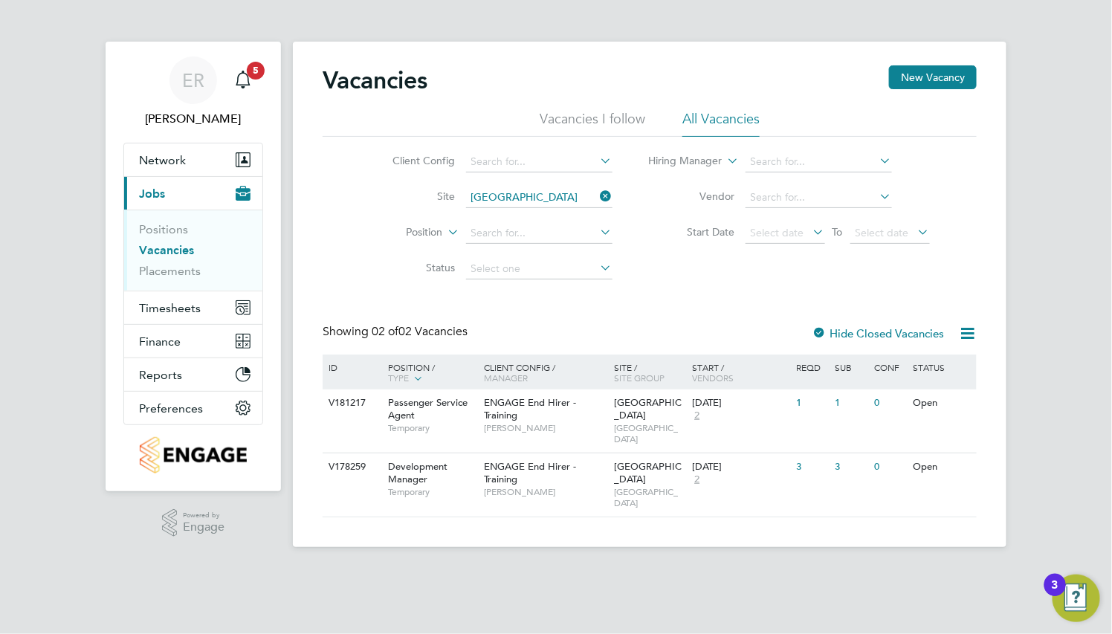
click at [597, 198] on icon at bounding box center [597, 196] width 0 height 21
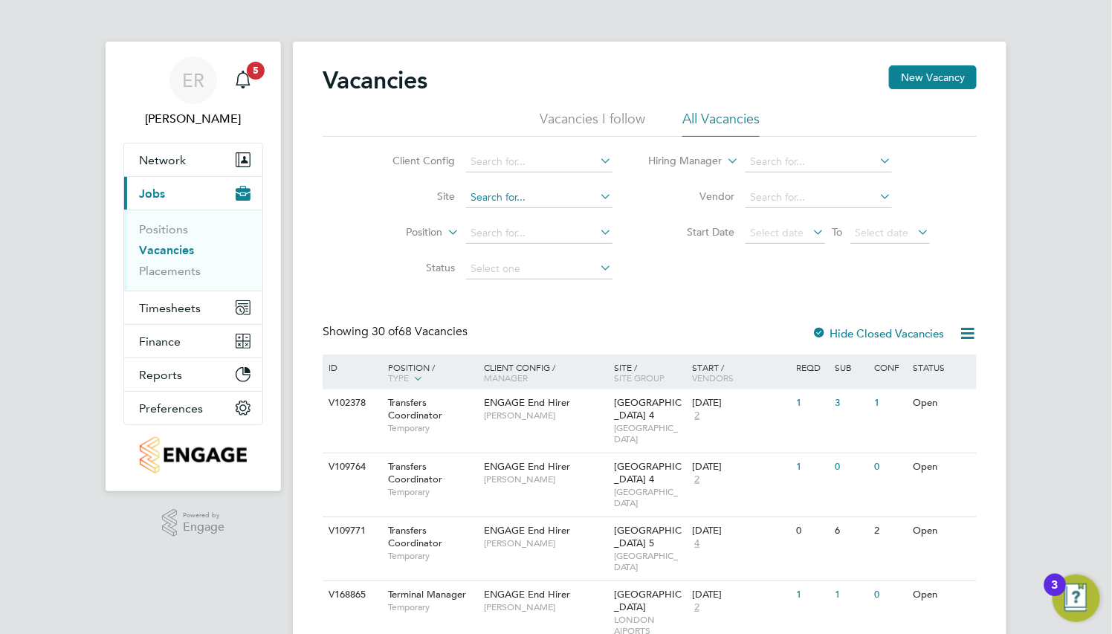
click at [524, 200] on input at bounding box center [539, 197] width 146 height 21
click at [538, 340] on li "[GEOGRAPHIC_DATA]" at bounding box center [538, 338] width 148 height 20
type input "[GEOGRAPHIC_DATA]"
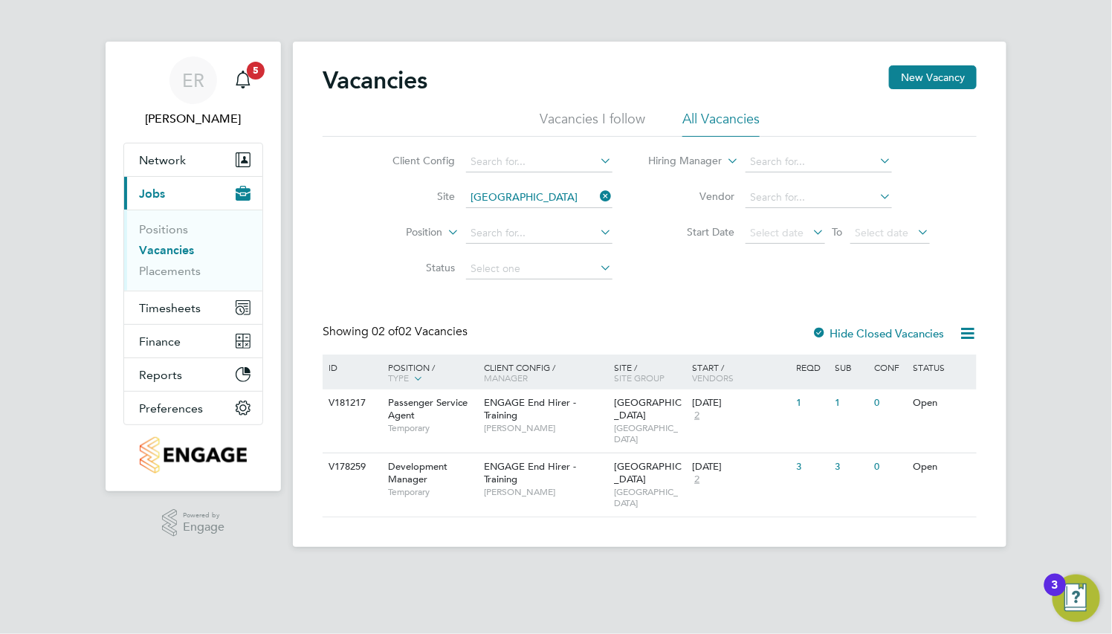
click at [597, 195] on icon at bounding box center [597, 196] width 0 height 21
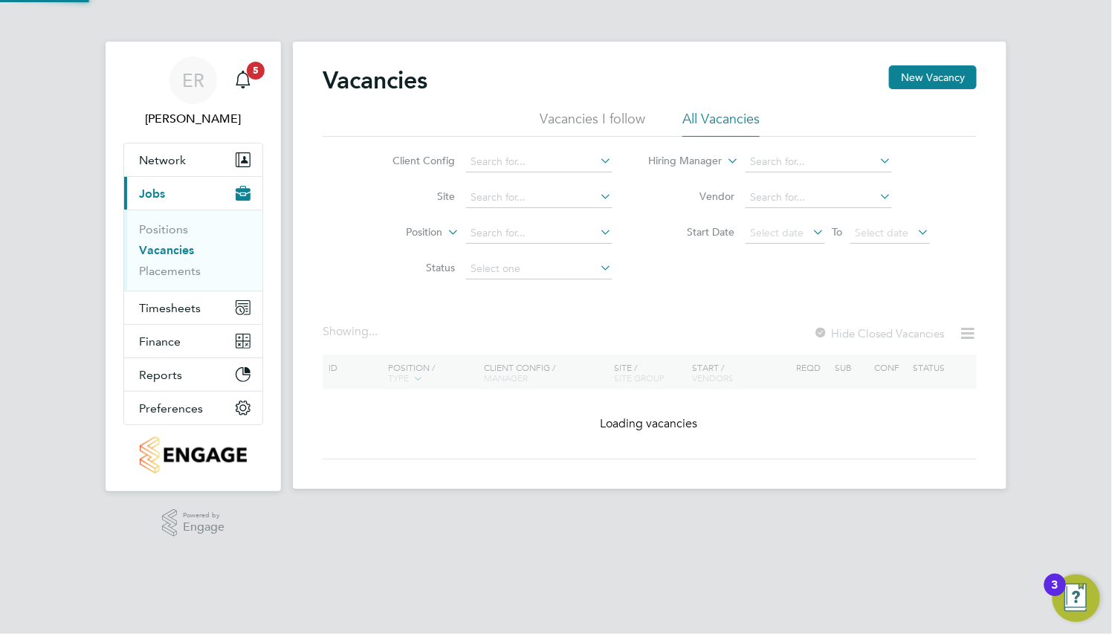
click at [416, 28] on app-barbie "Vacancies New Vacancy Vacancies I follow All Vacancies Client Config Site Posit…" at bounding box center [649, 244] width 713 height 489
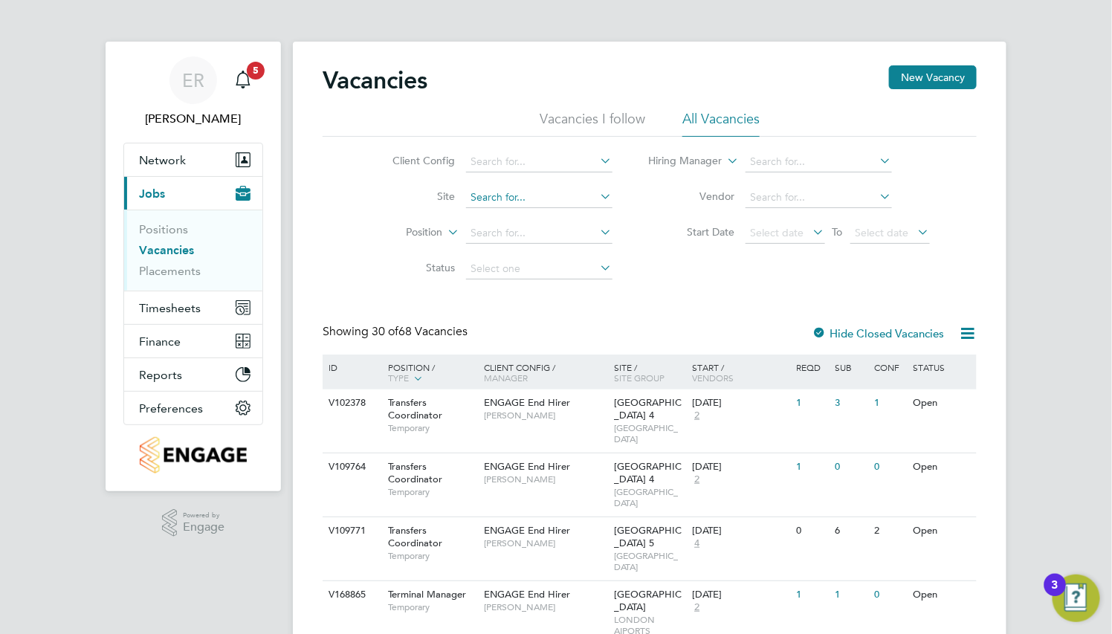
click at [553, 201] on input at bounding box center [539, 197] width 146 height 21
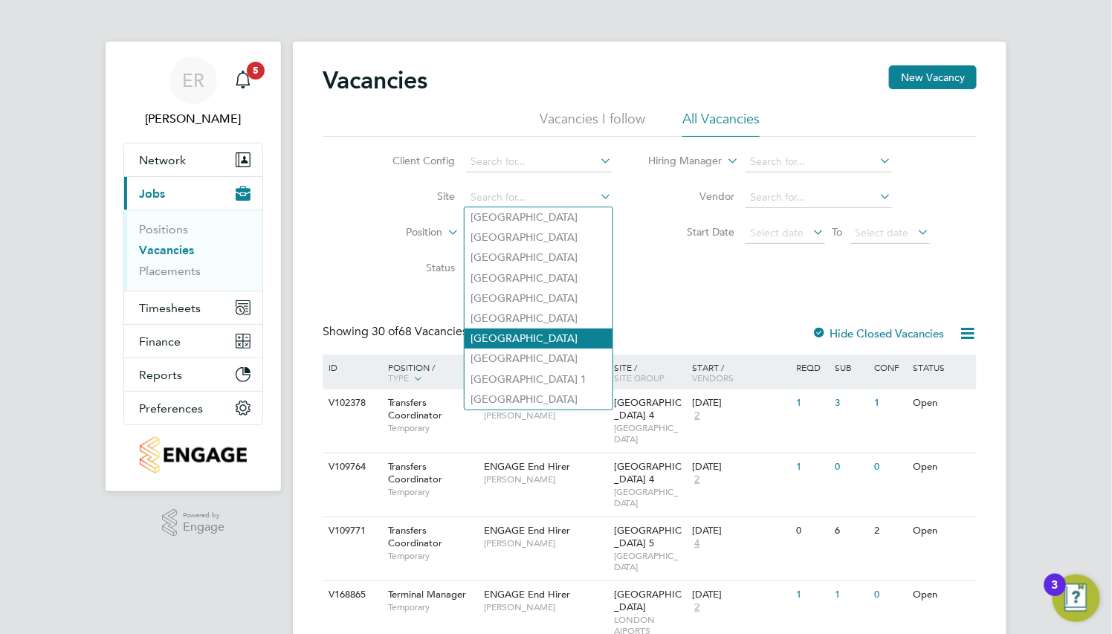
click at [565, 331] on li "[GEOGRAPHIC_DATA]" at bounding box center [538, 338] width 148 height 20
type input "[GEOGRAPHIC_DATA]"
